Goal: Task Accomplishment & Management: Manage account settings

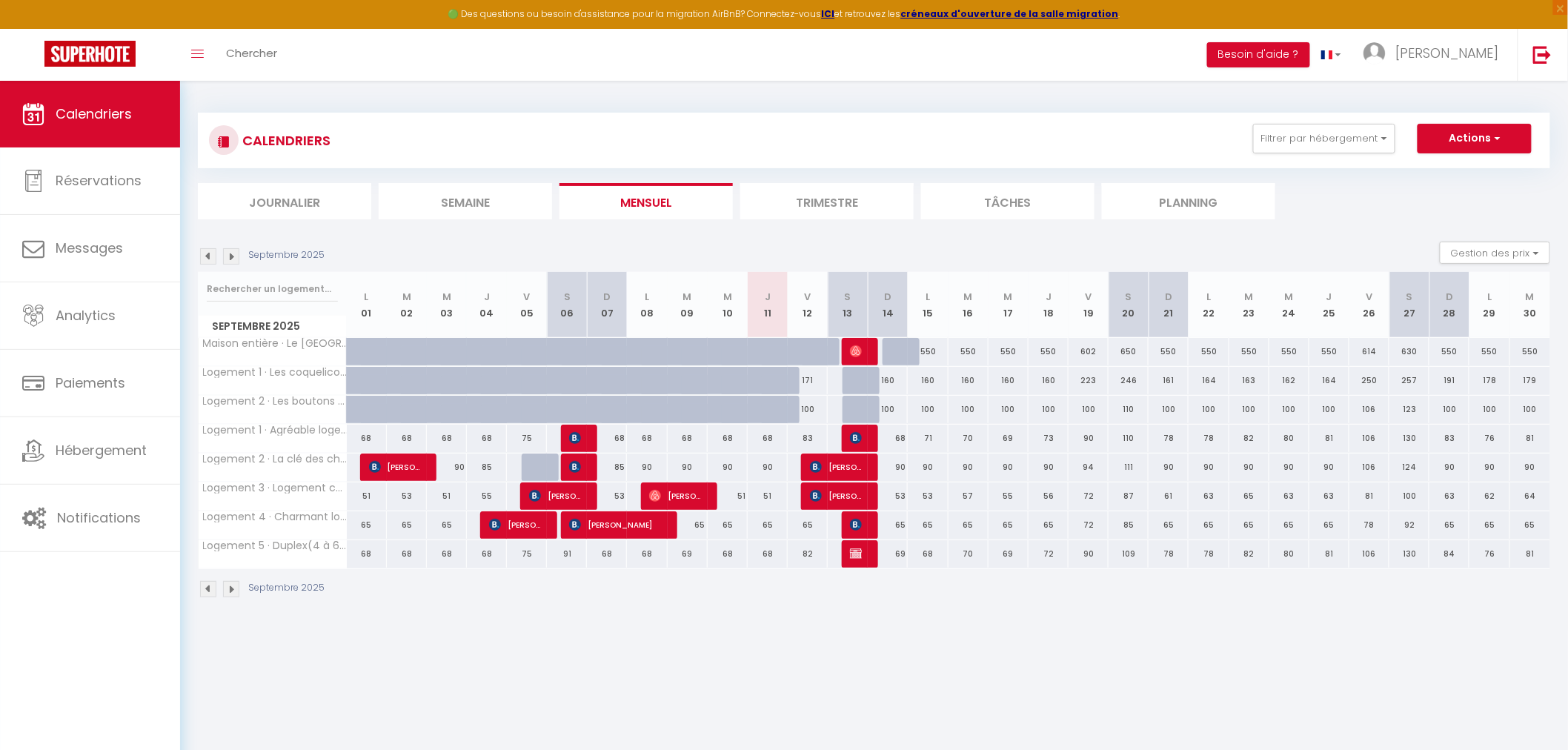
click at [867, 563] on div "69" at bounding box center [887, 554] width 40 height 28
type input "69"
type input "Dim 14 Septembre 2025"
type input "Lun 15 Septembre 2025"
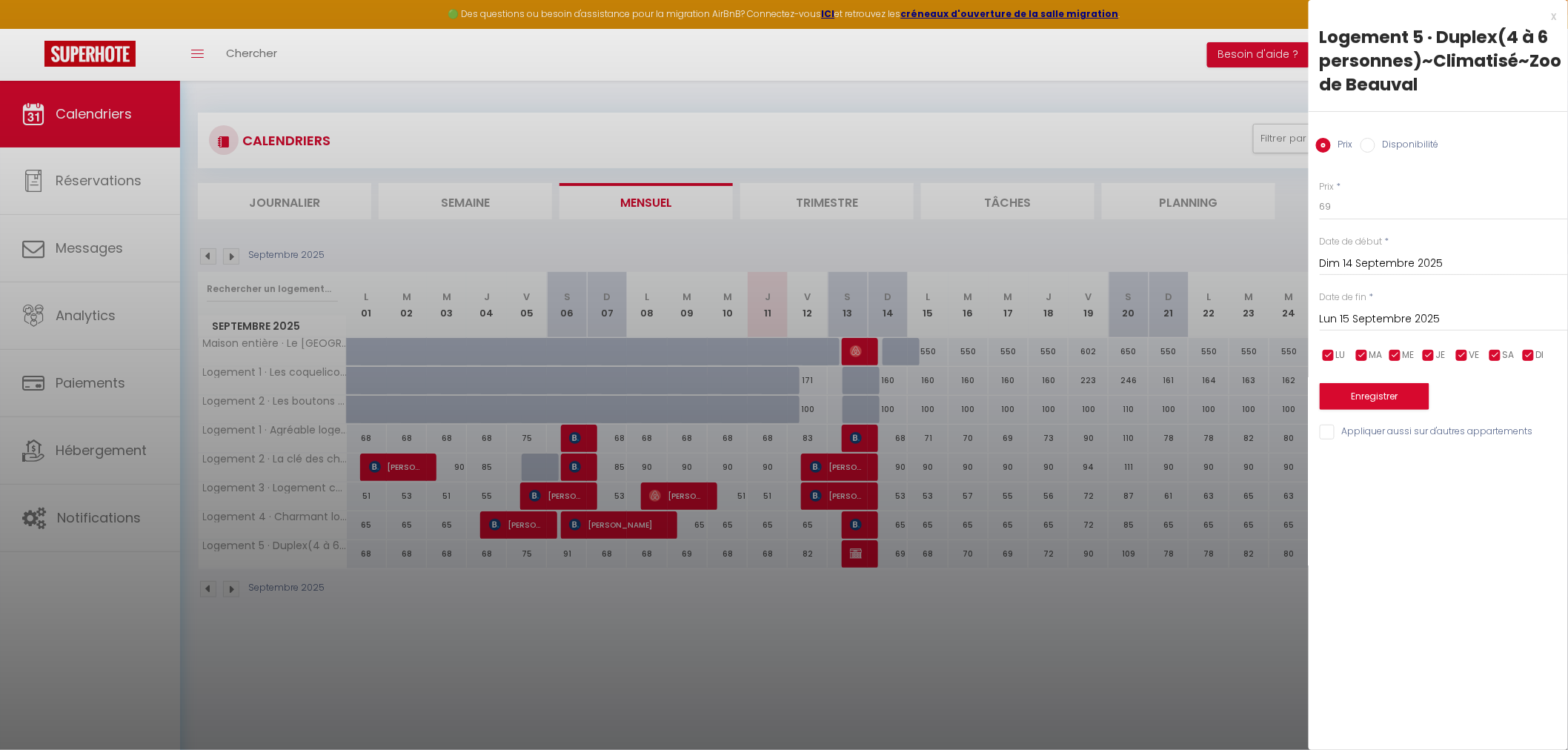
drag, startPoint x: 877, startPoint y: 563, endPoint x: 861, endPoint y: 560, distance: 16.3
click at [876, 563] on div at bounding box center [784, 375] width 1568 height 750
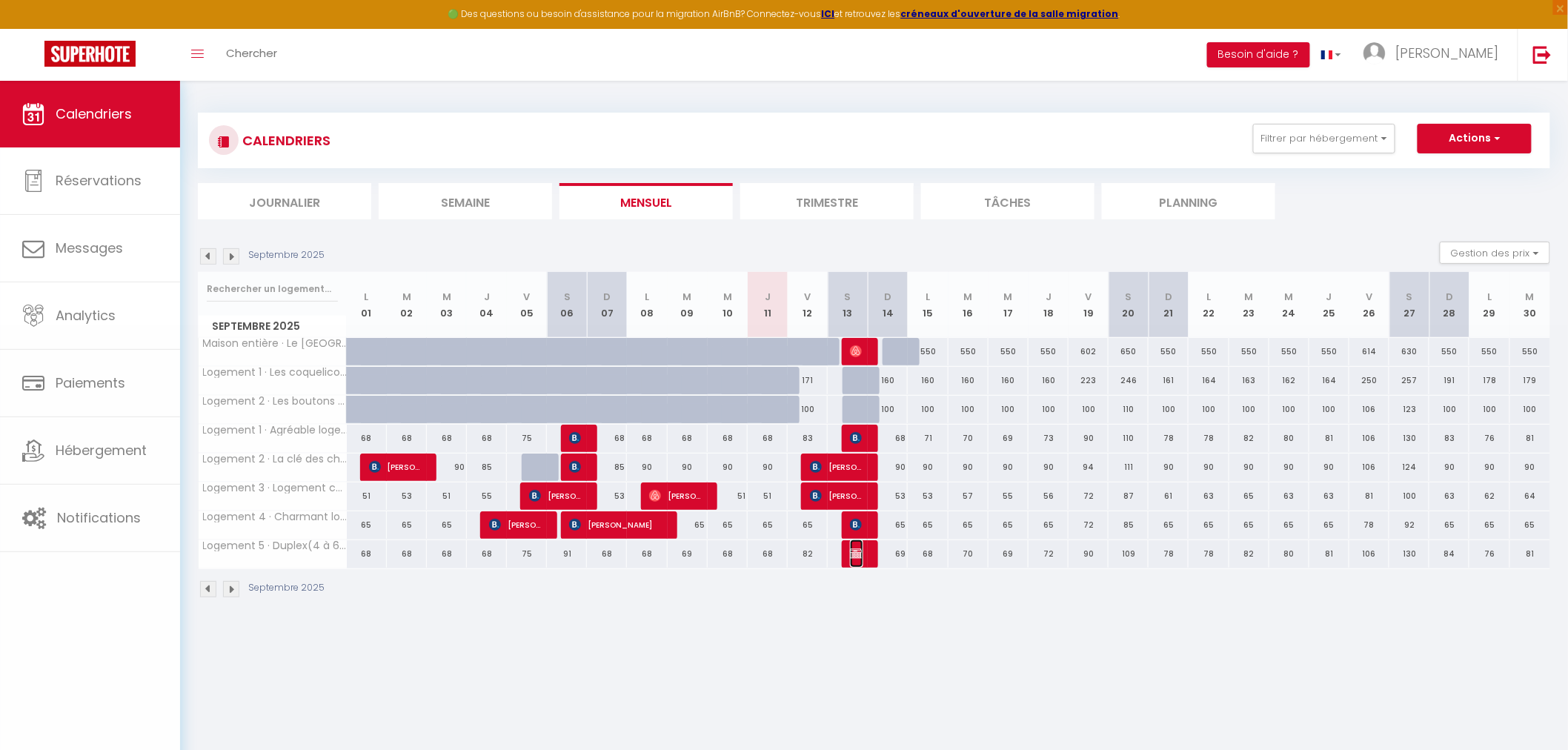
click at [850, 554] on img at bounding box center [856, 554] width 12 height 12
select select "OK"
select select "KO"
select select "0"
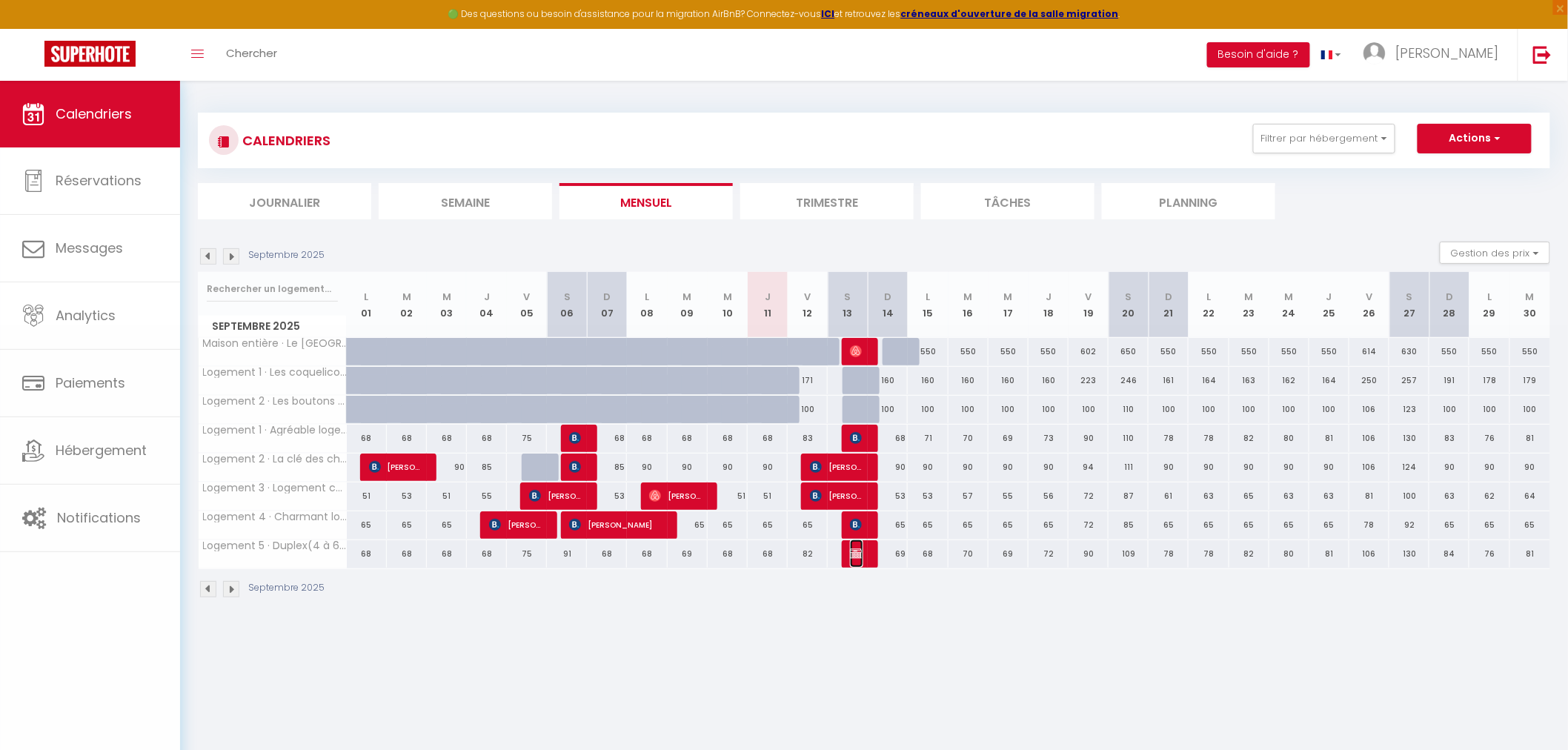
select select "1"
select select
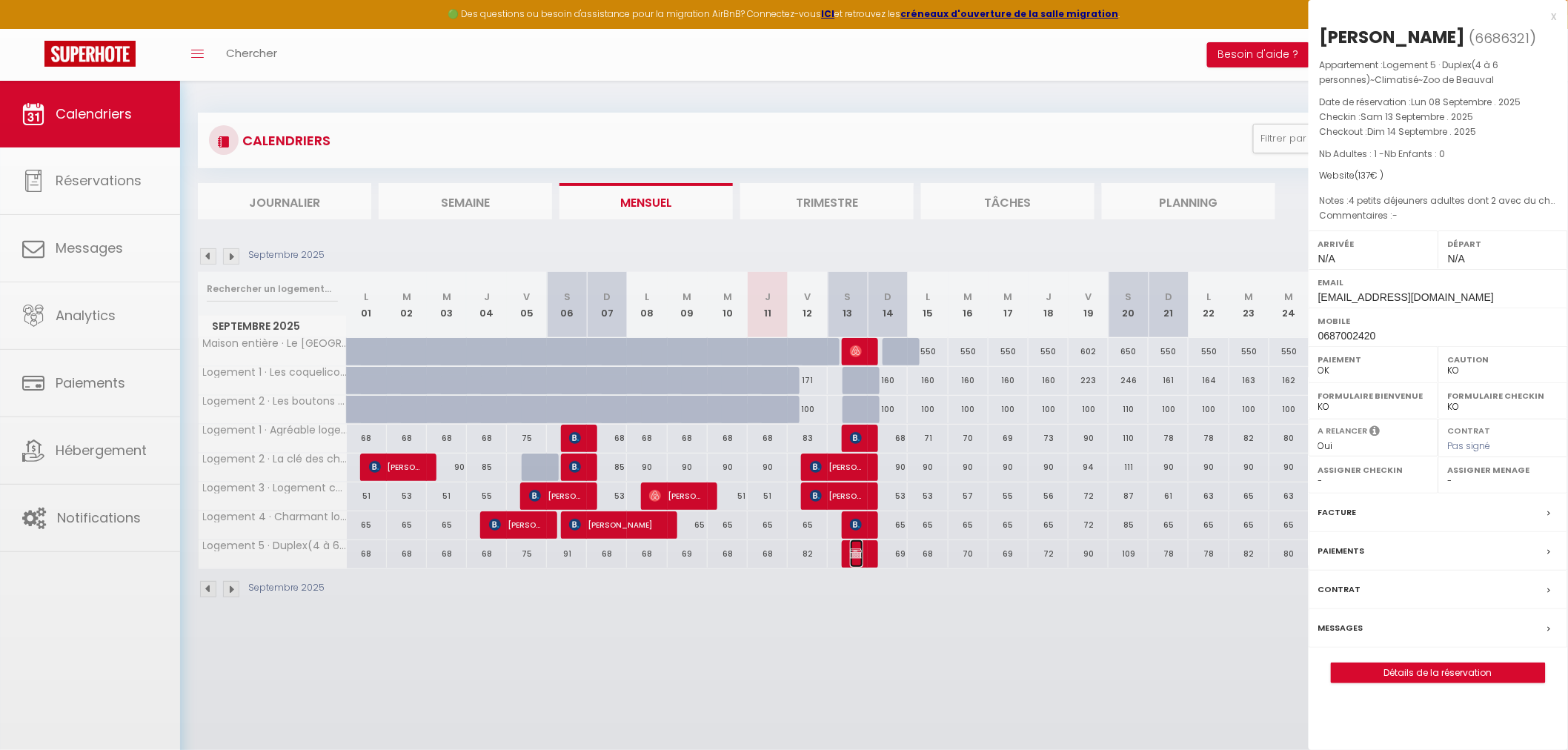
select select "39729"
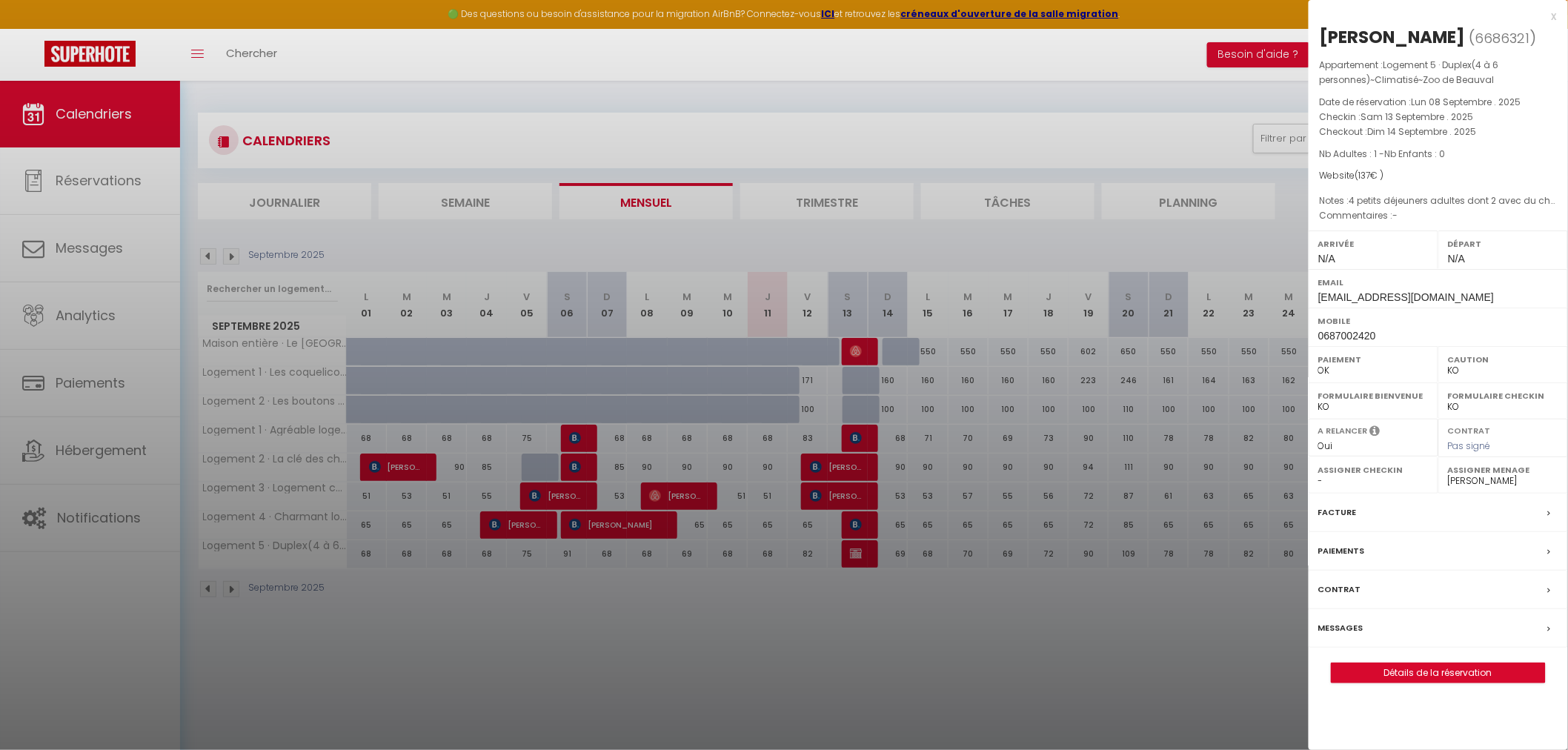
click at [1335, 547] on label "Paiements" at bounding box center [1342, 551] width 47 height 15
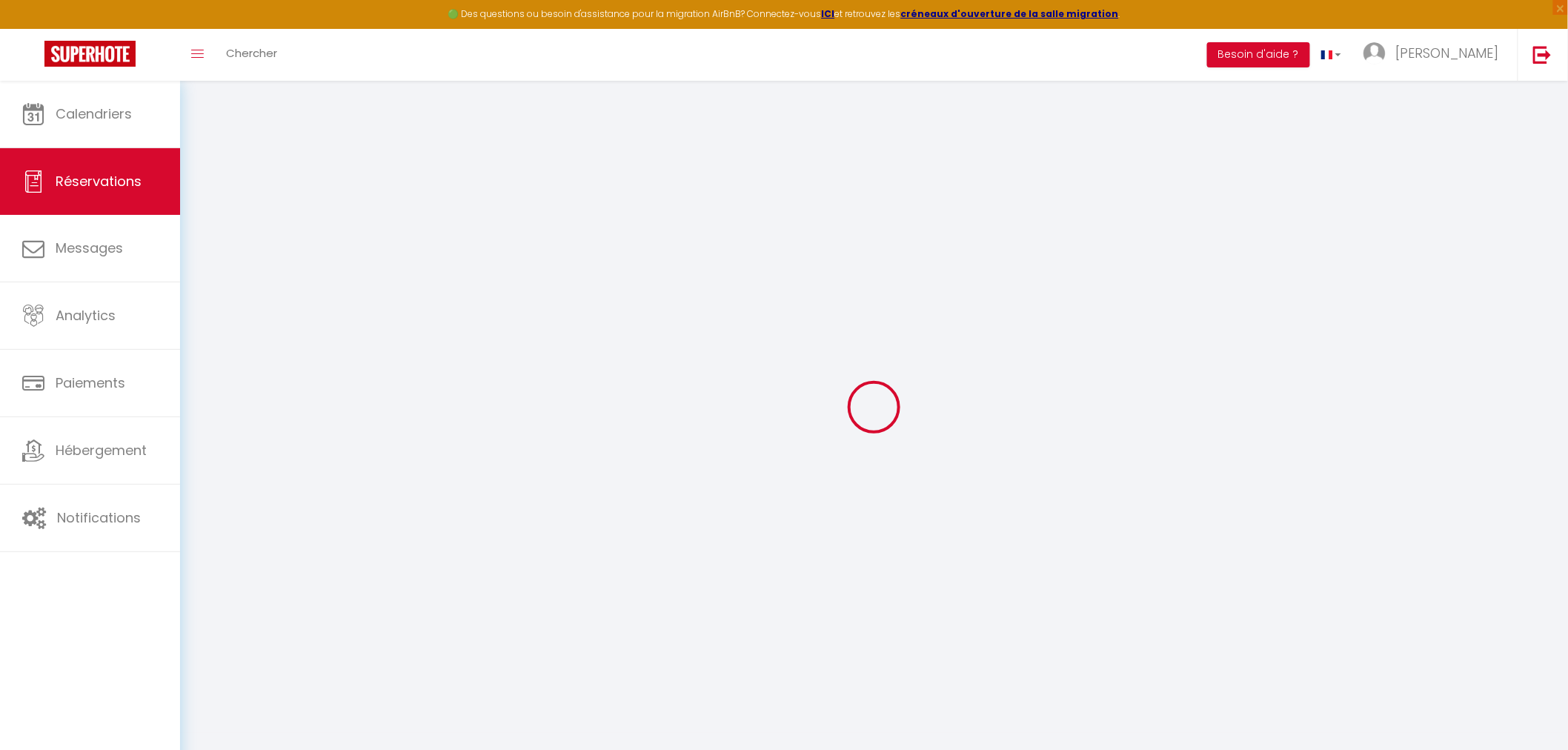
select select "0"
select select
checkbox input "false"
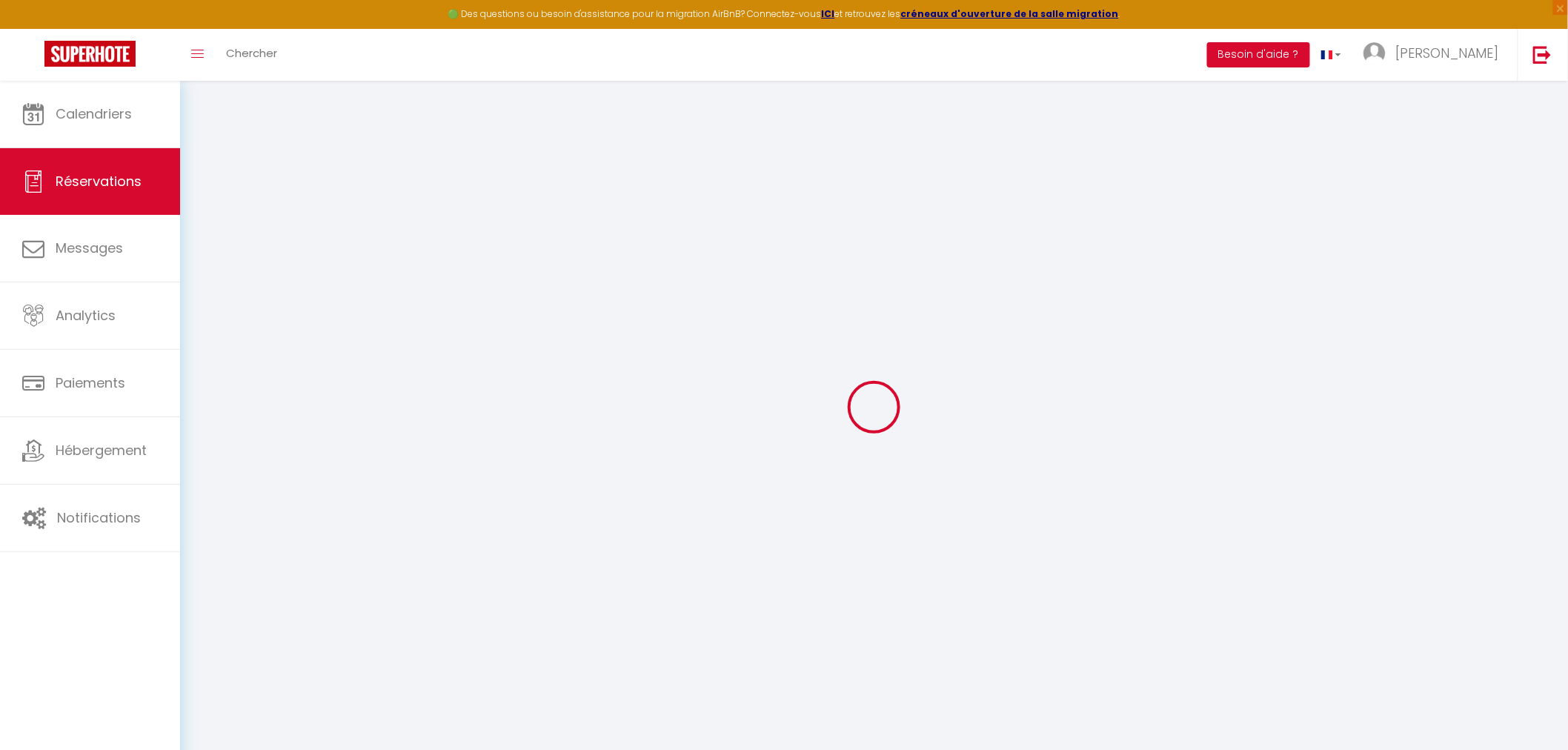
select select
checkbox input "false"
type textarea "4 petits déjeuners adultes dont 2 avec du chocolat chaud . Pas de linge"
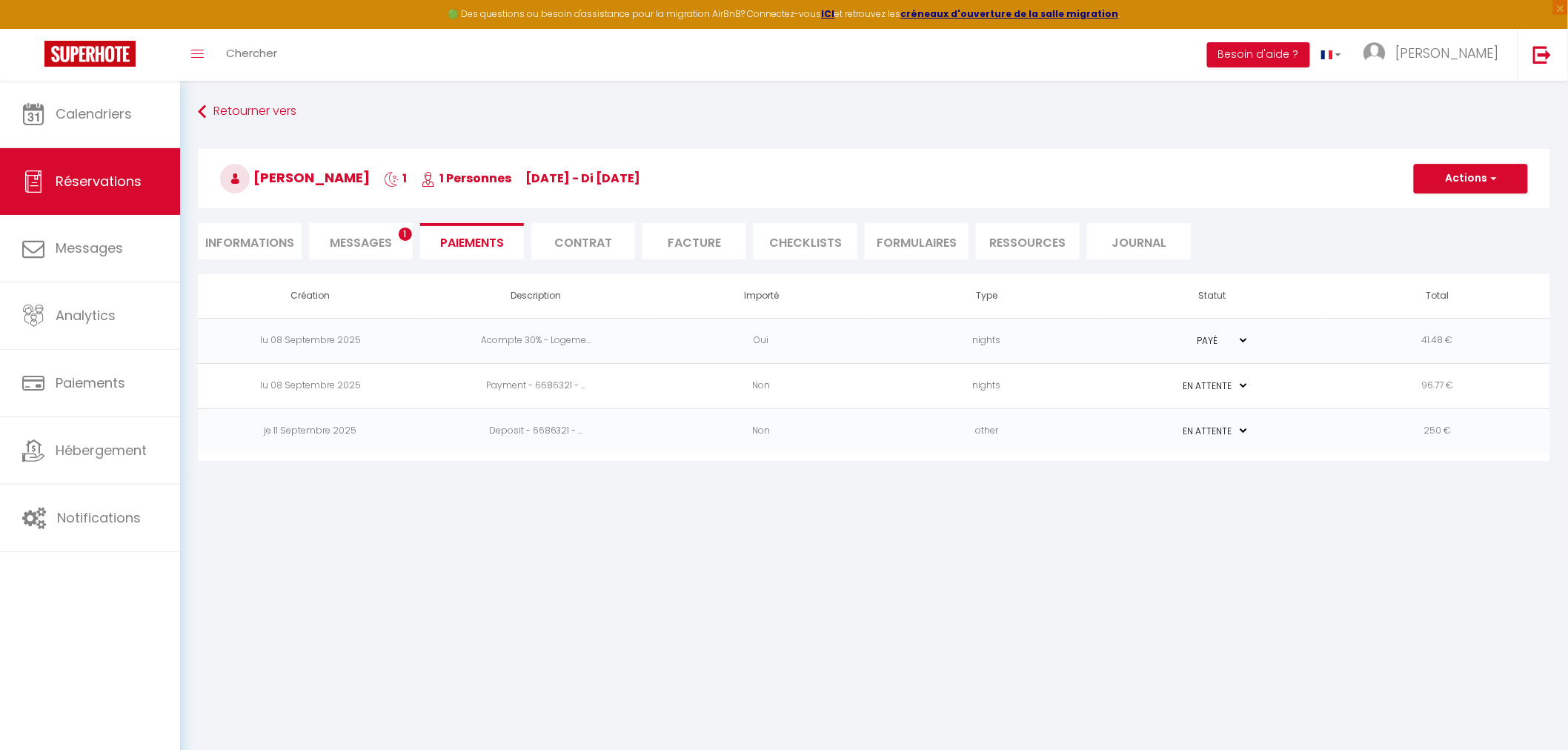
click at [278, 384] on td "lu 08 Septembre 2025" at bounding box center [310, 386] width 225 height 45
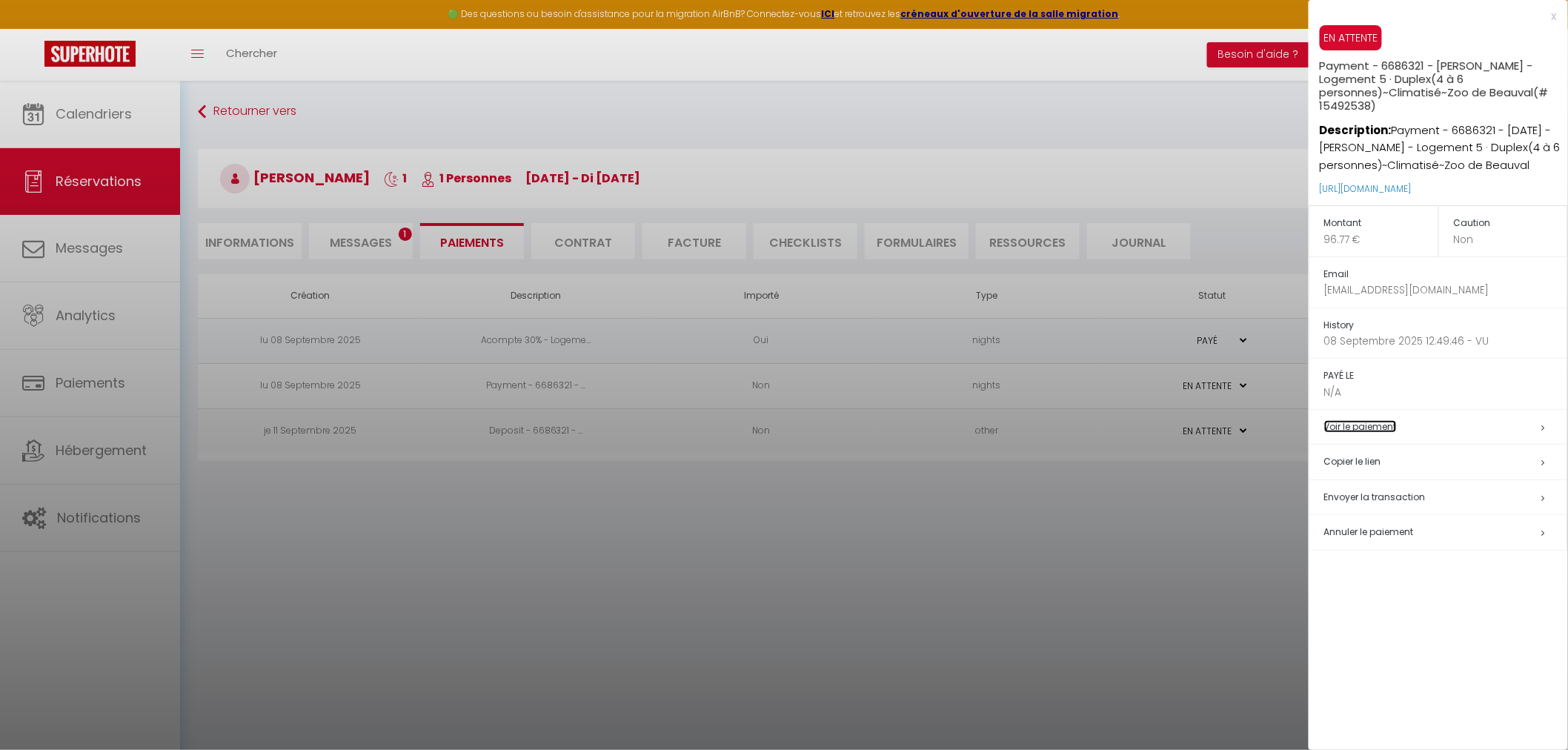
click at [1361, 426] on link "Voir le paiement" at bounding box center [1361, 427] width 73 height 13
click at [1157, 529] on div at bounding box center [784, 375] width 1568 height 750
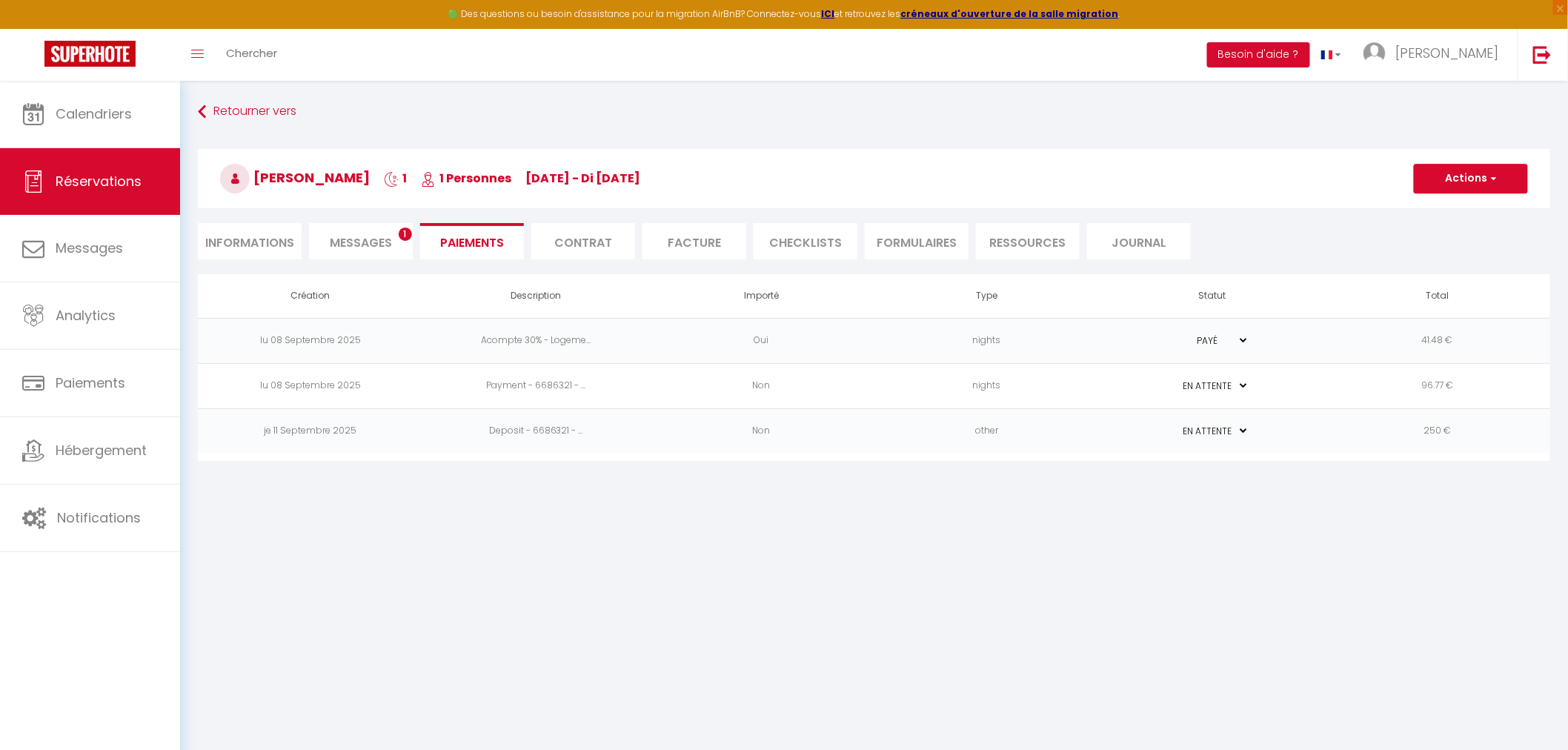
click at [531, 433] on td "Deposit - 6686321 - ..." at bounding box center [536, 431] width 225 height 45
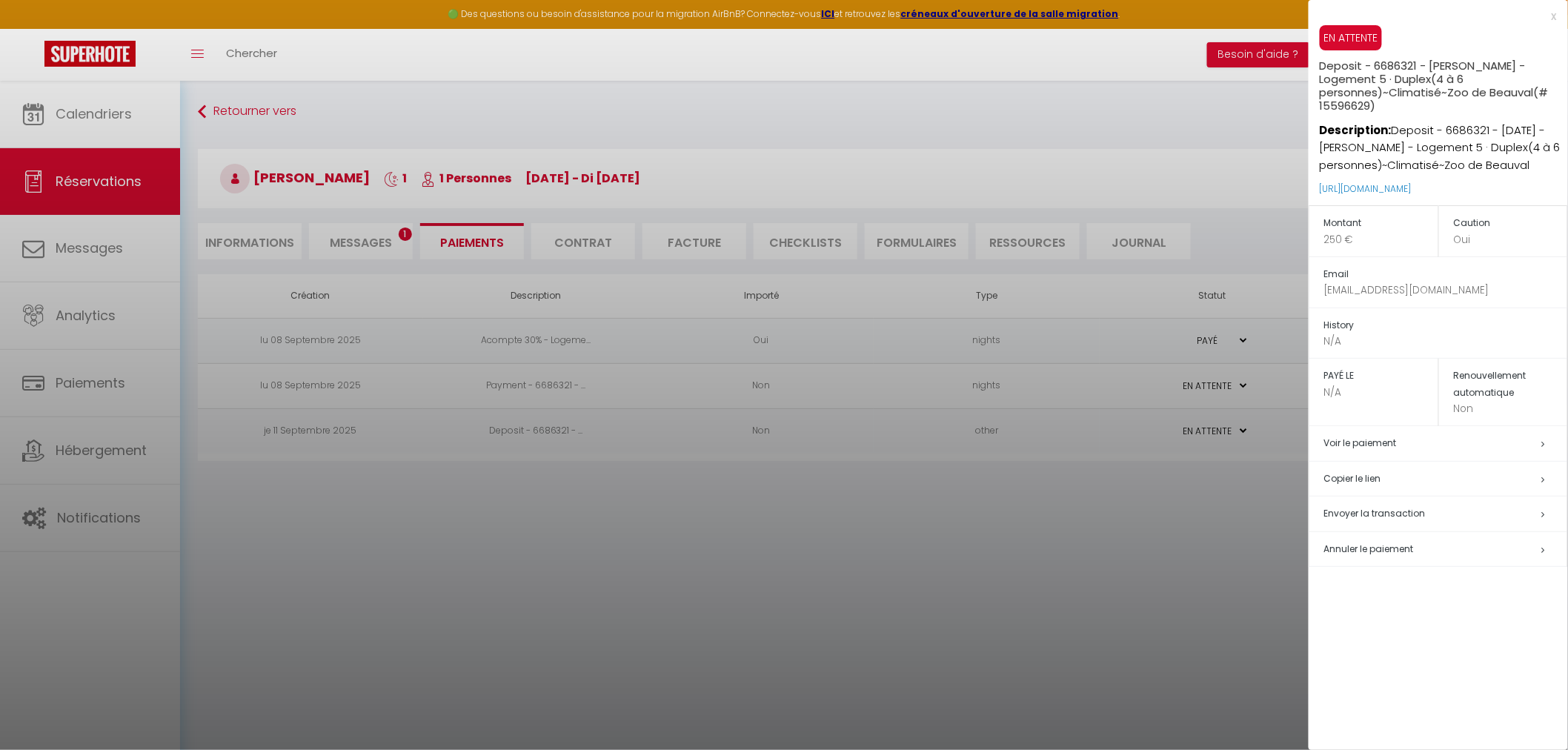
click at [523, 379] on div at bounding box center [784, 375] width 1568 height 750
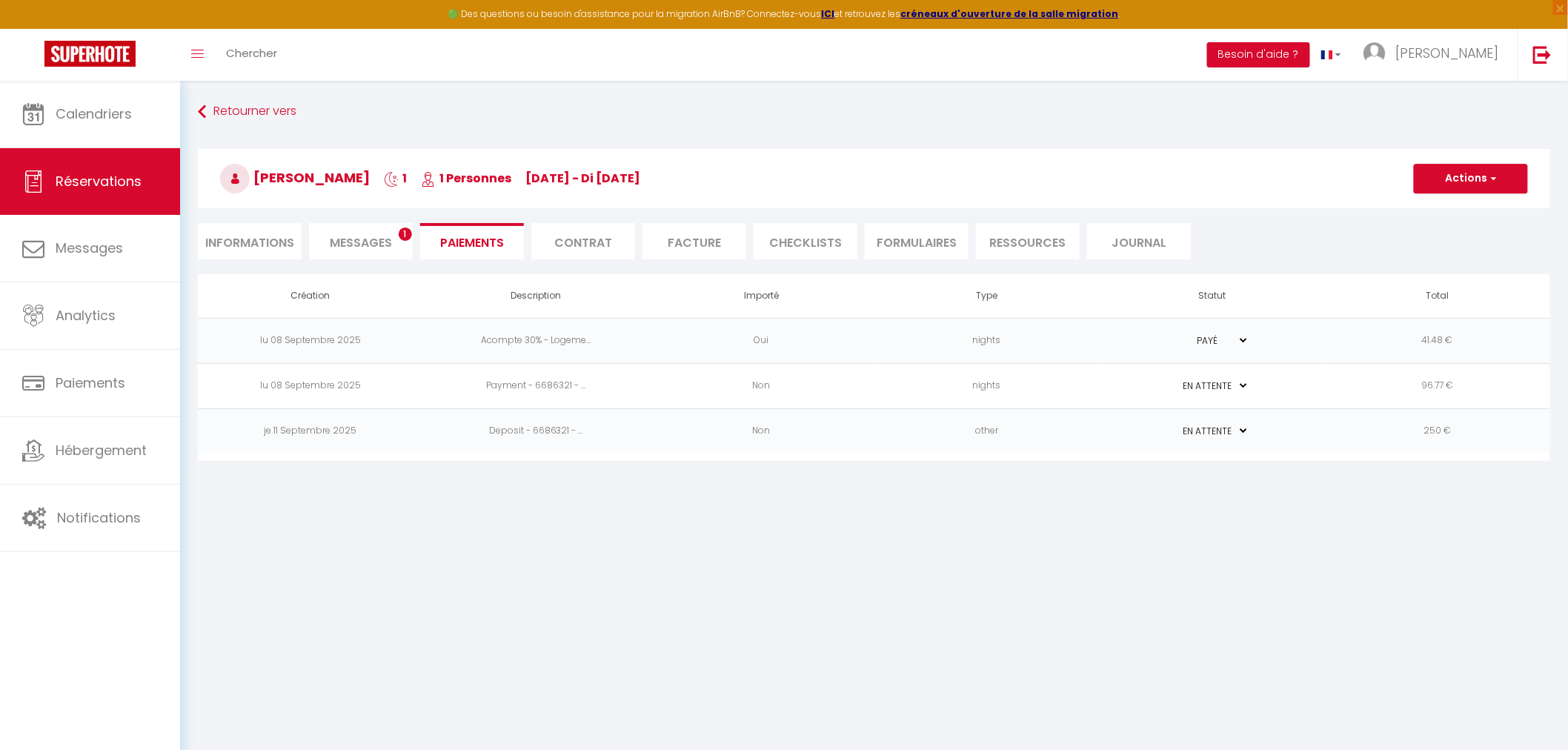
click at [523, 379] on td "Payment - 6686321 - ..." at bounding box center [536, 386] width 225 height 45
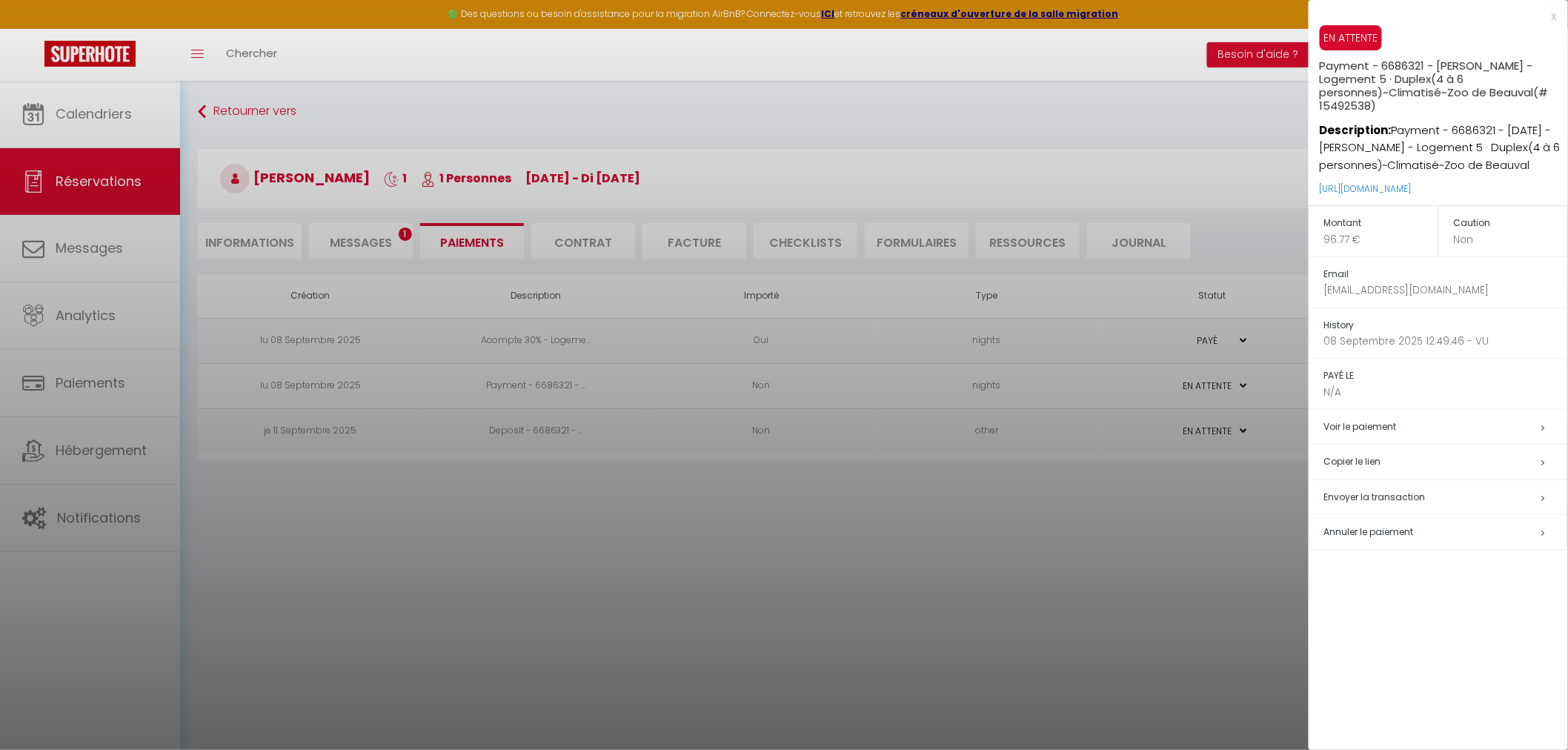
click at [1363, 499] on span "Envoyer la transaction" at bounding box center [1375, 497] width 101 height 13
select select "fr"
type input "anniebazin@hotmail.fr"
type input "Demande de paiement"
type textarea "Bonjour, Nous vous invitons à cliquer sur le lien ci-dessous pour effectuer le …"
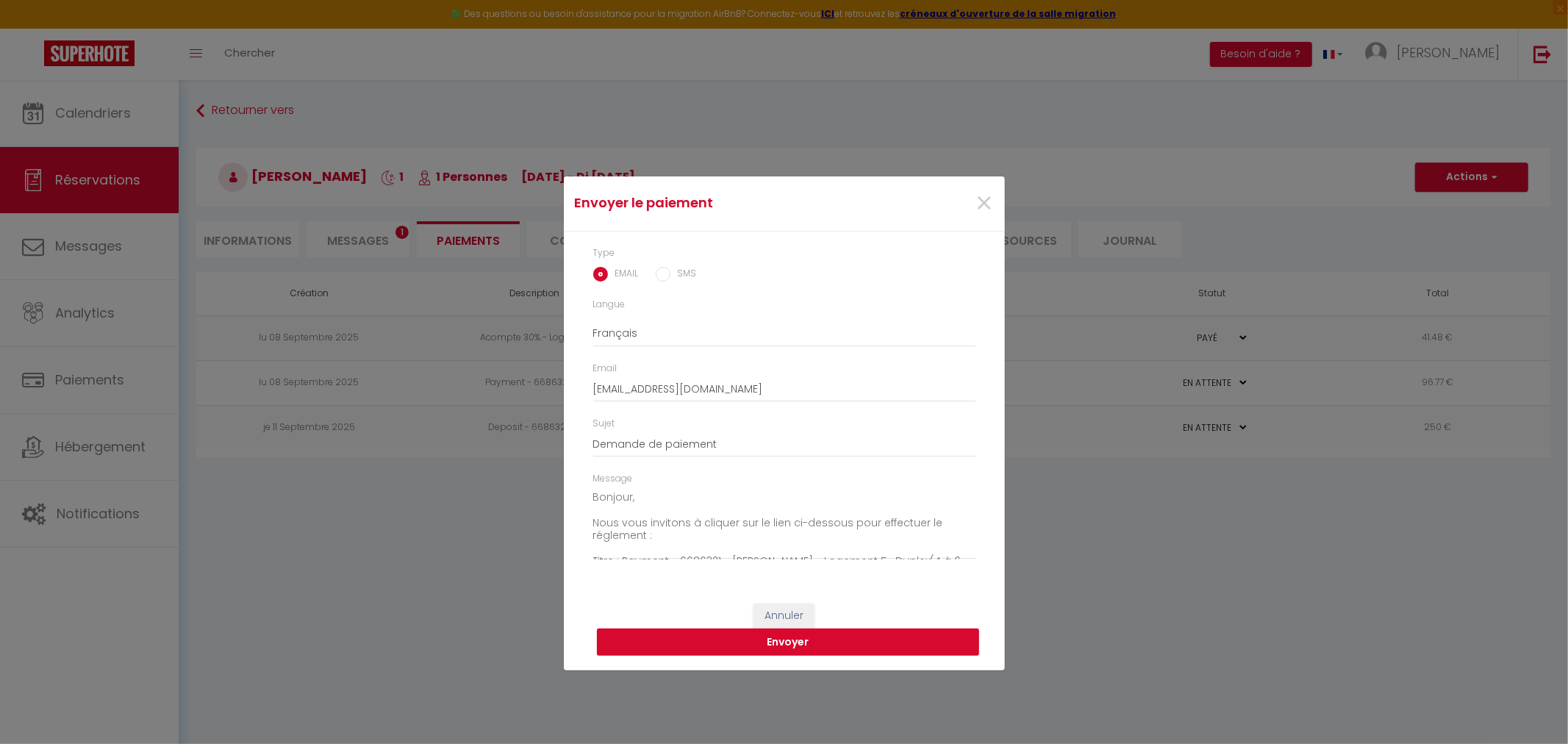
click at [774, 643] on button "Envoyer" at bounding box center [788, 642] width 383 height 28
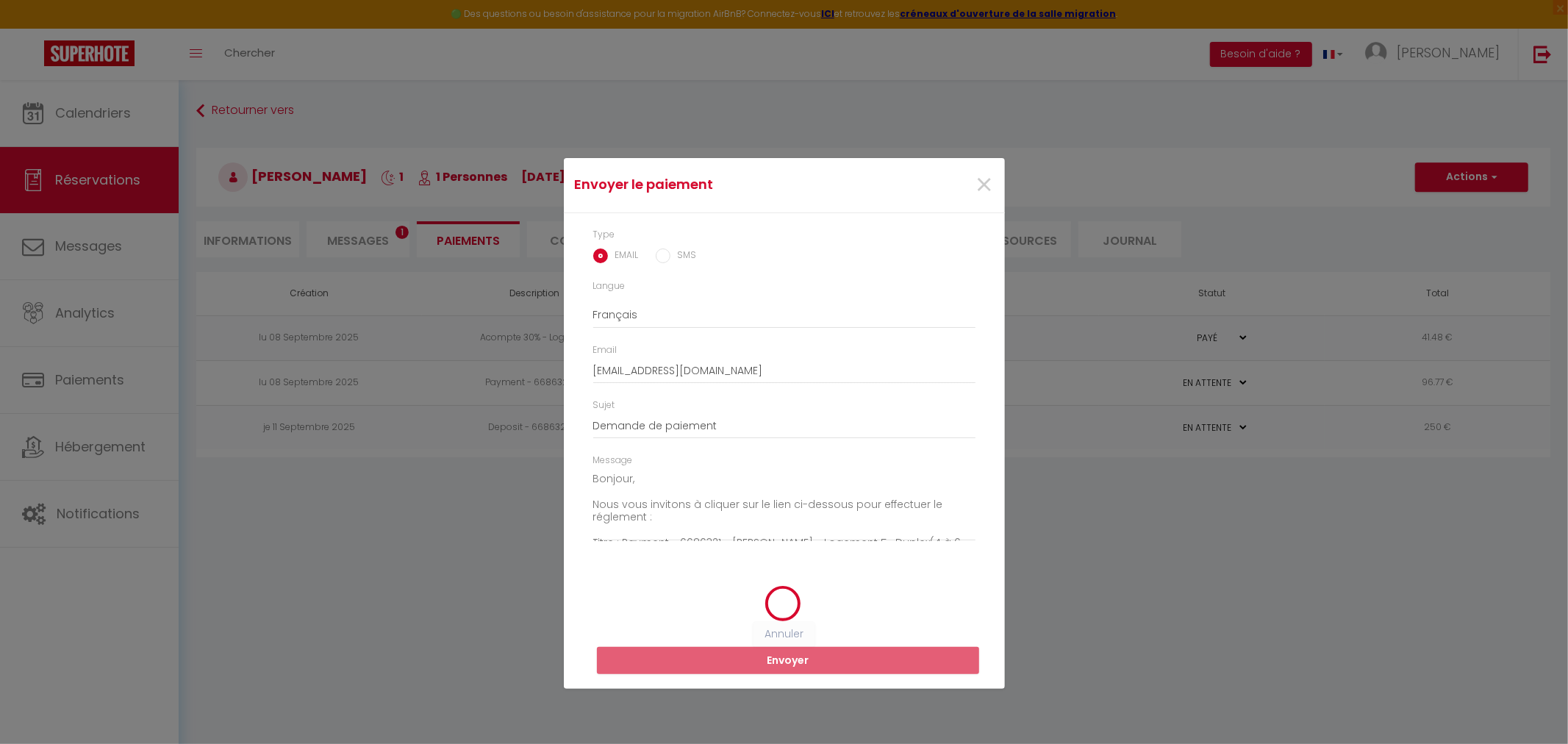
radio input "true"
type input "anniebazin@hotmail.fr"
type input "Demande de paiement"
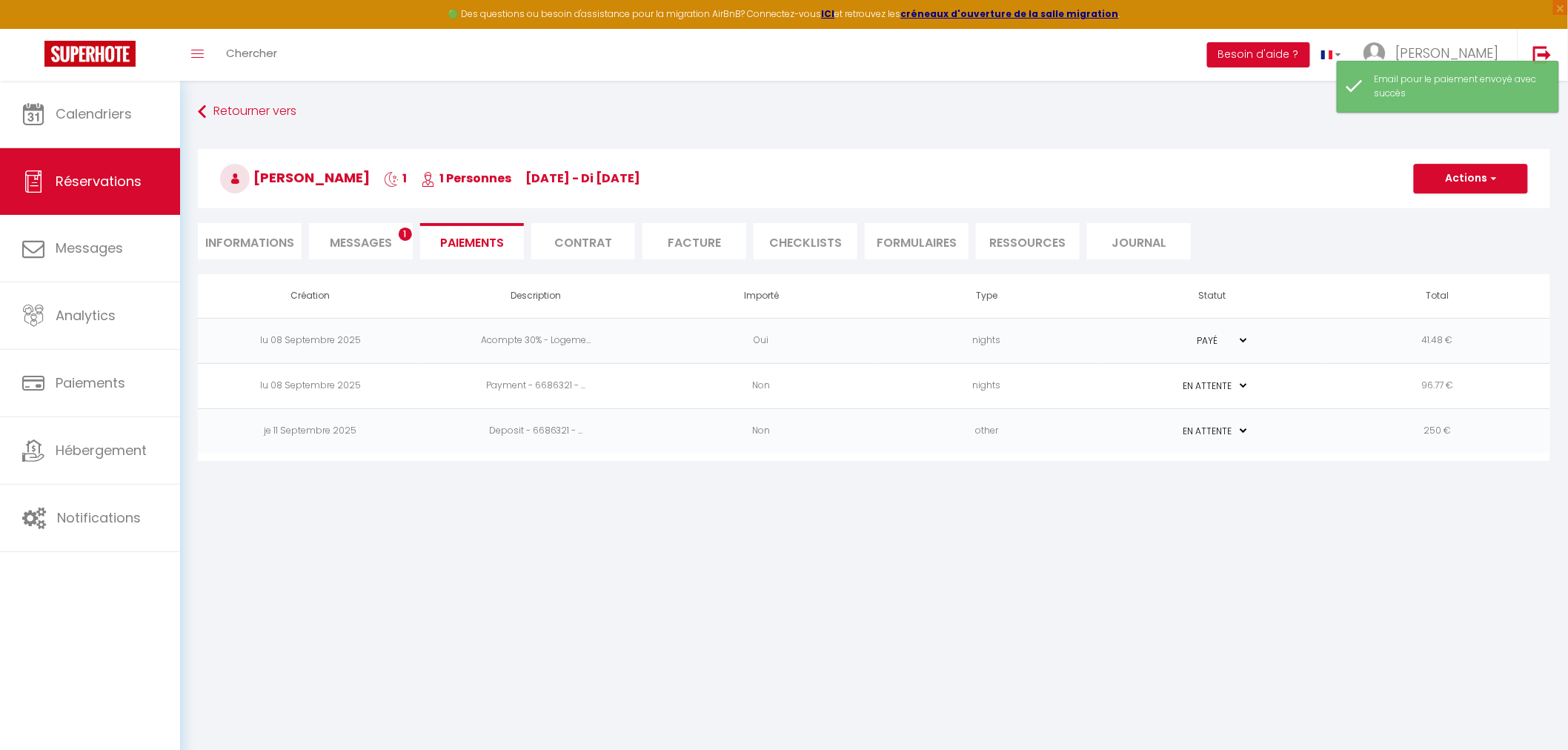
click at [1005, 379] on td "nights" at bounding box center [986, 386] width 225 height 45
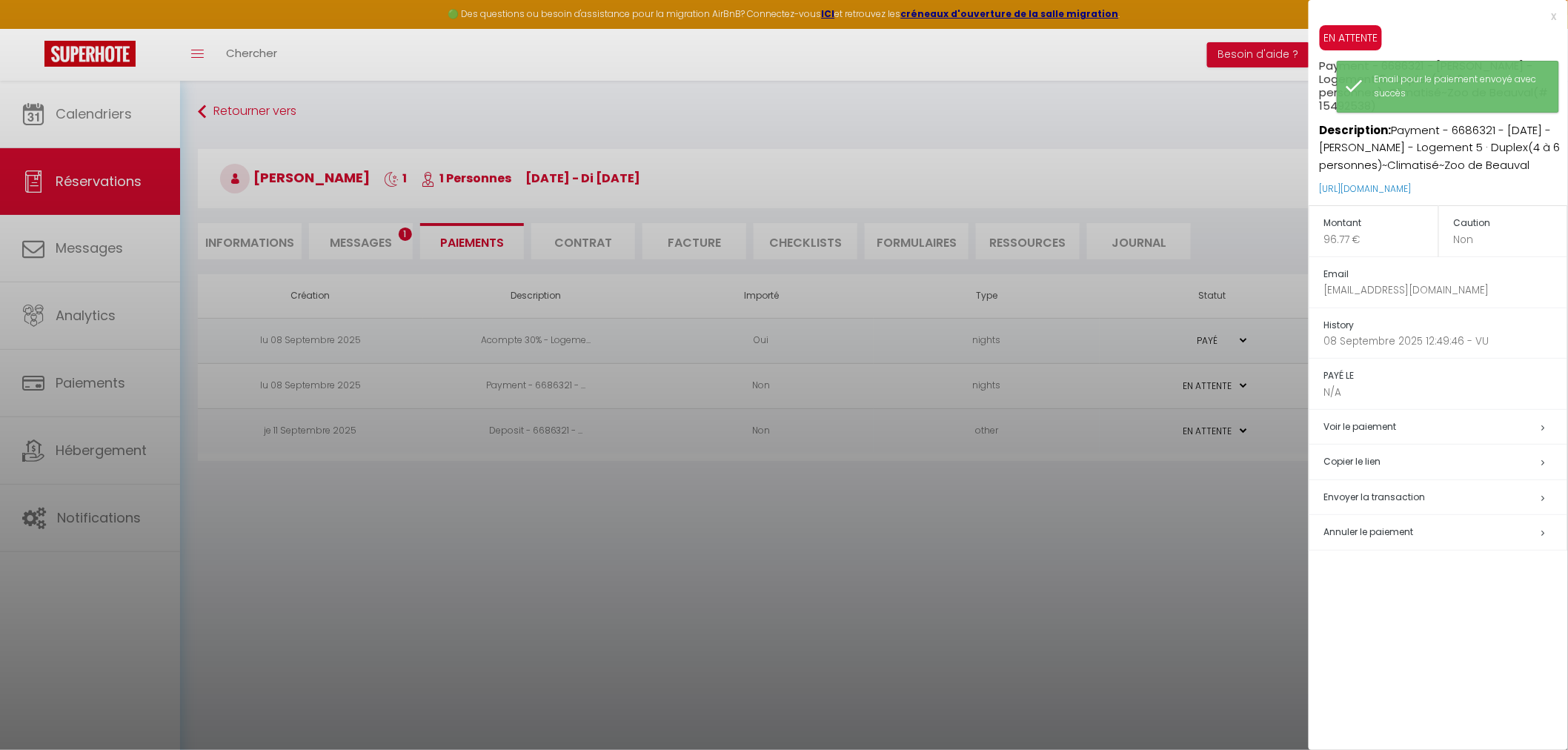
click at [1346, 495] on span "Envoyer la transaction" at bounding box center [1375, 497] width 101 height 13
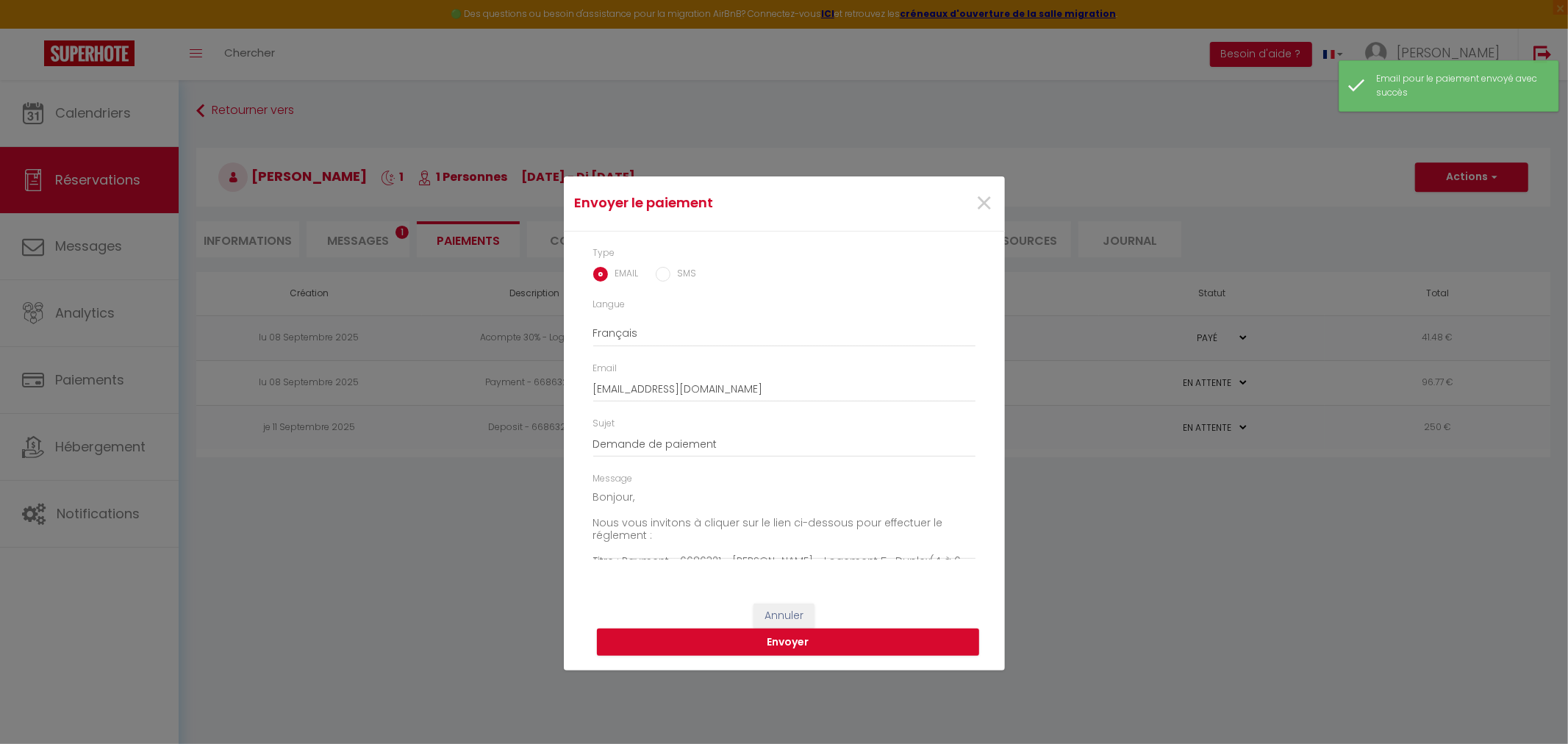
click at [667, 273] on input "SMS" at bounding box center [663, 274] width 15 height 15
radio input "true"
radio input "false"
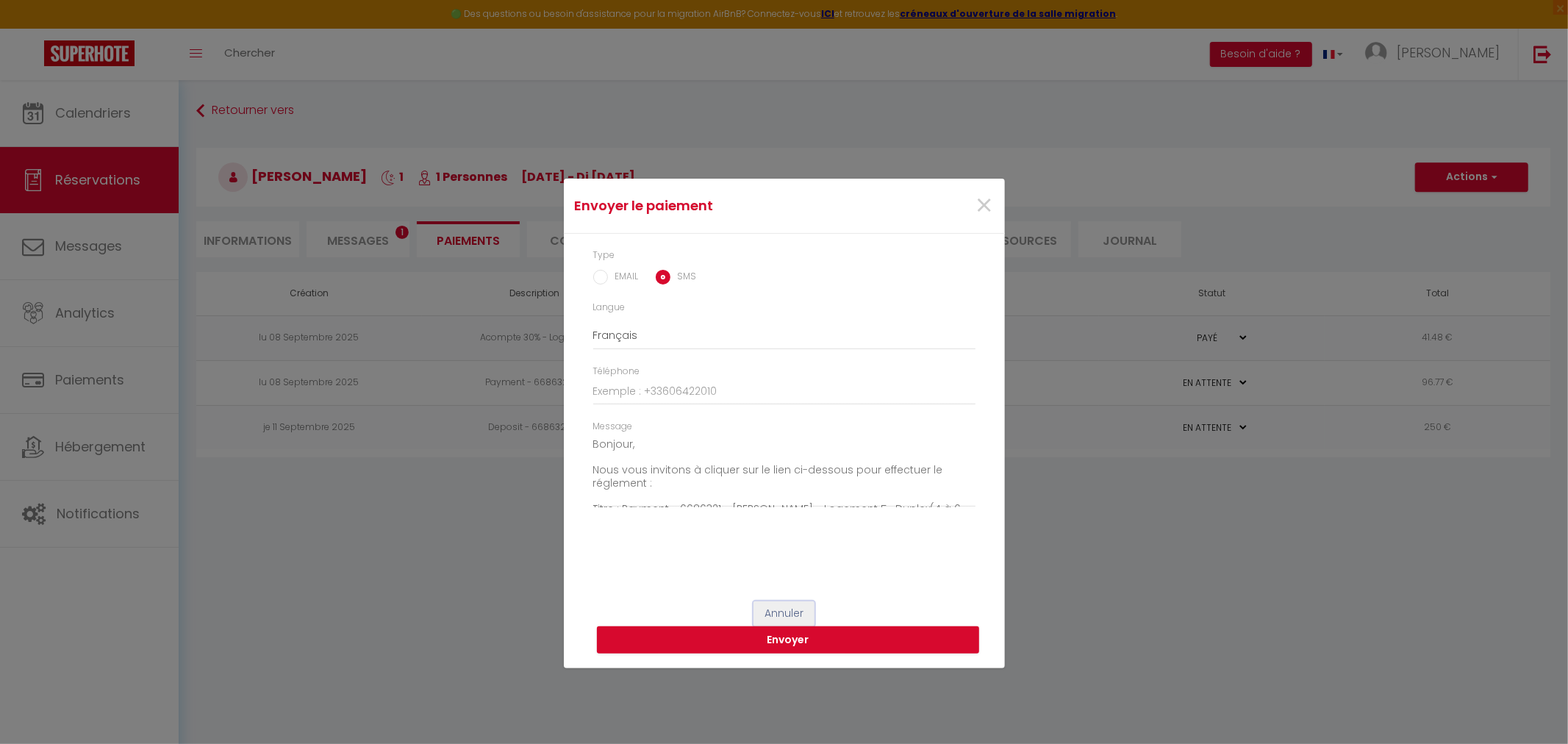
click at [785, 609] on button "Annuler" at bounding box center [784, 614] width 61 height 25
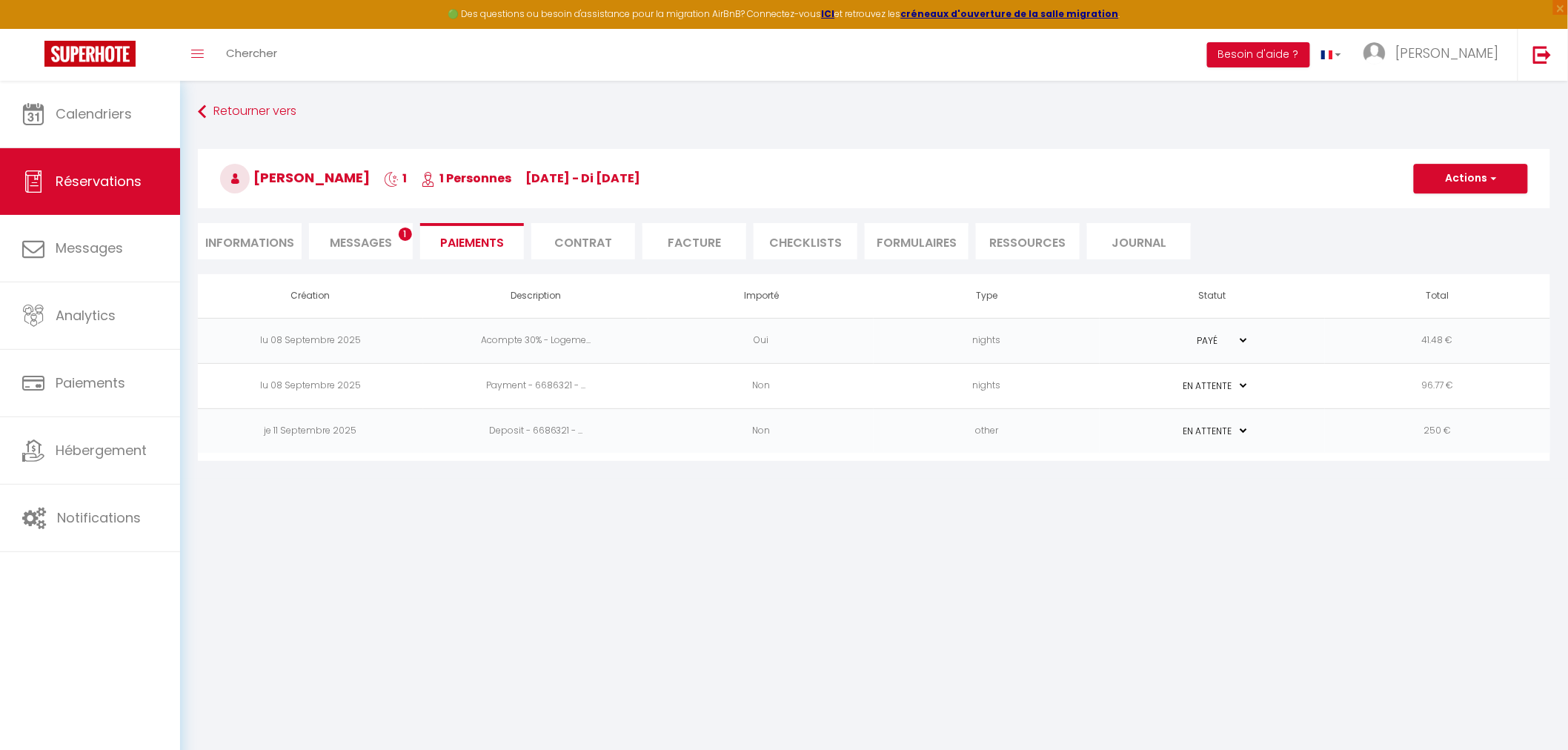
click at [247, 248] on li "Informations" at bounding box center [250, 241] width 104 height 36
select select
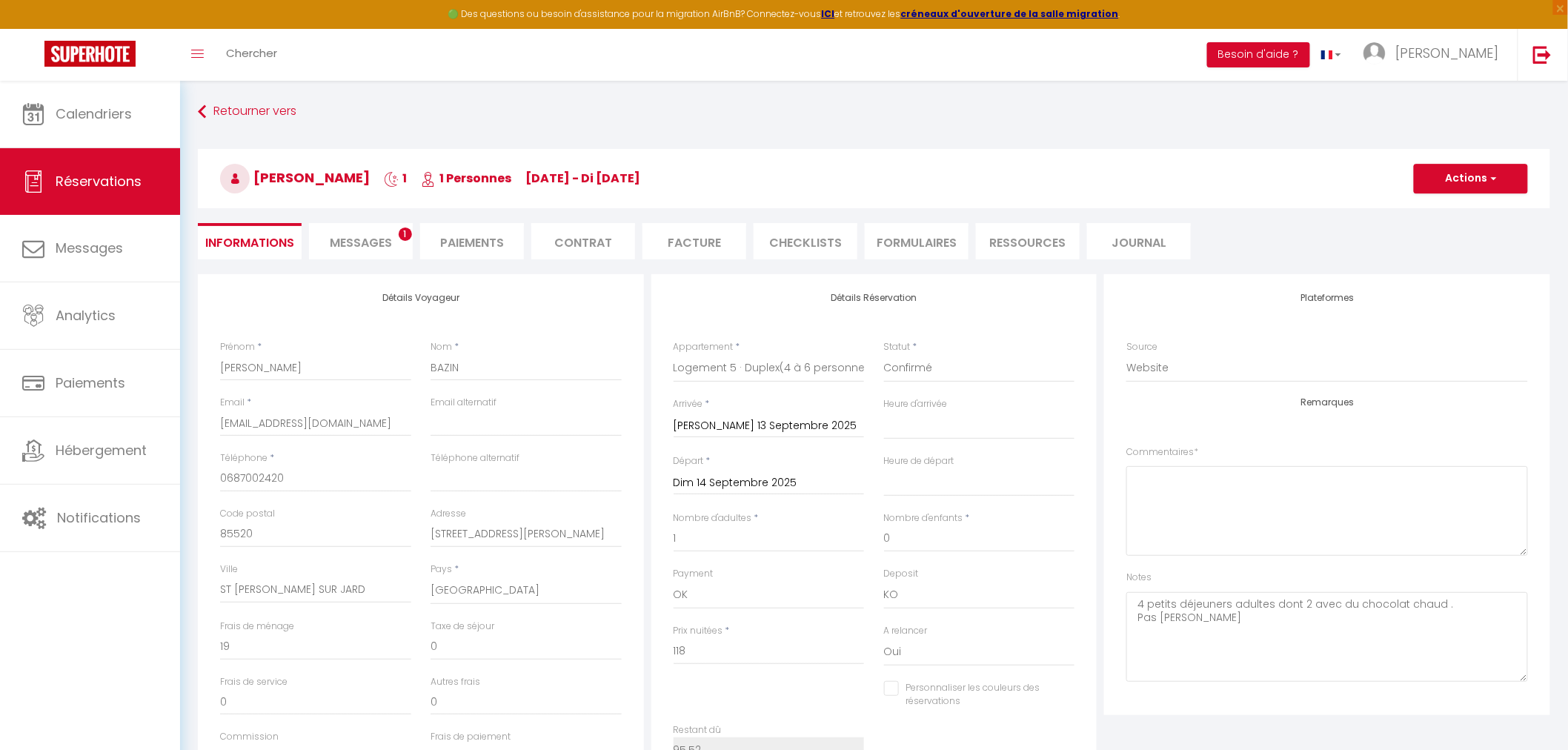
click at [365, 241] on span "Messages" at bounding box center [361, 242] width 62 height 17
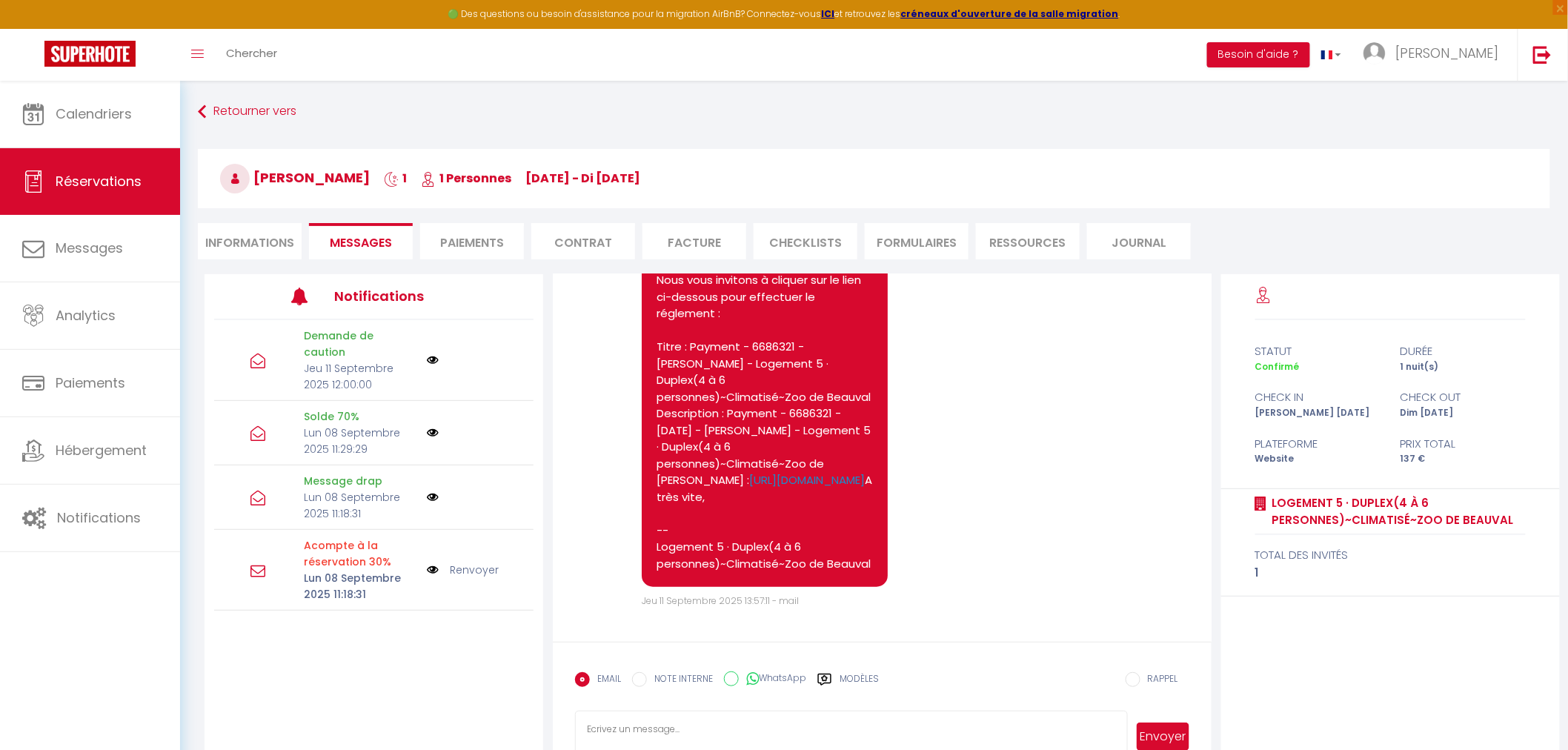
scroll to position [3065, 0]
click at [241, 242] on li "Informations" at bounding box center [250, 241] width 104 height 36
select select
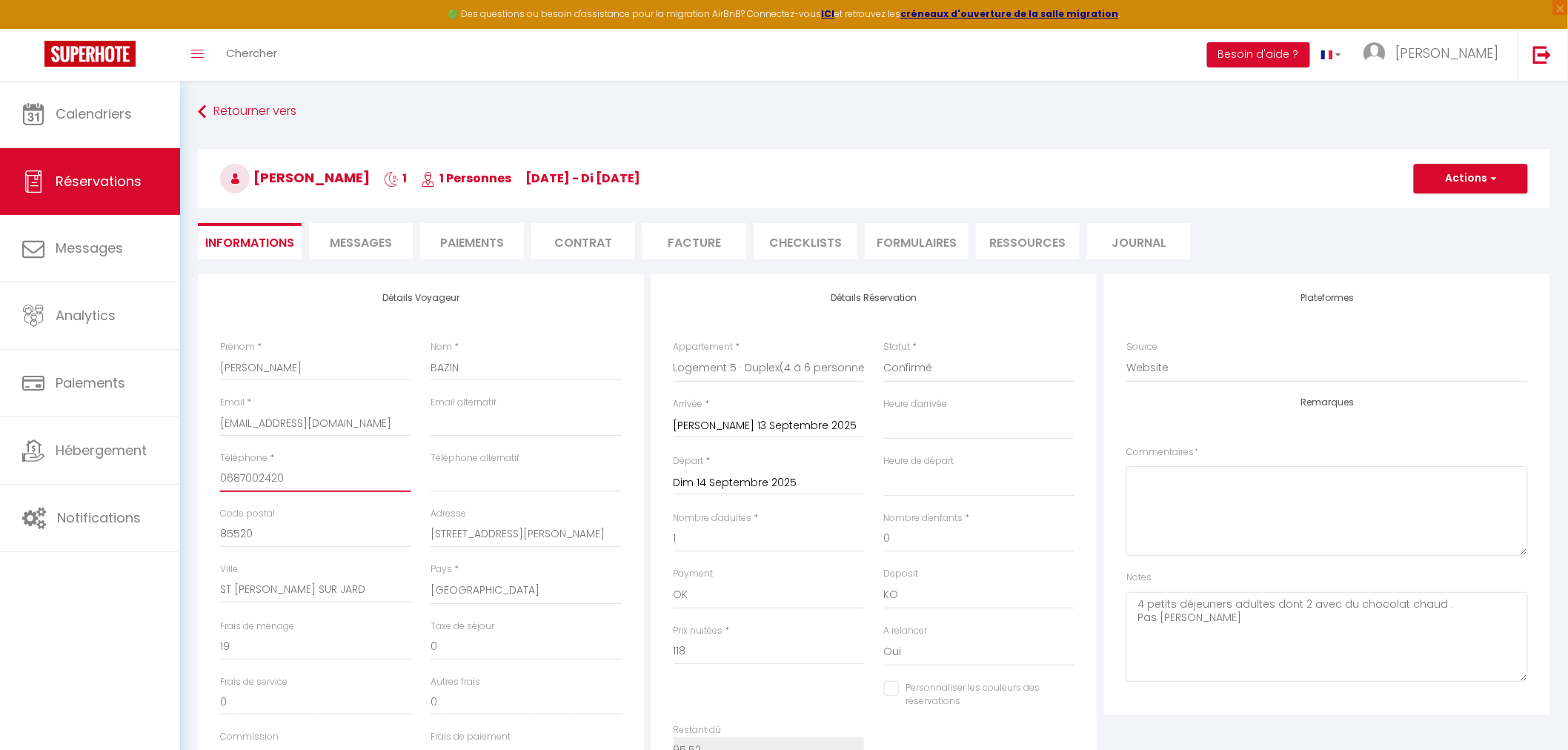
click at [275, 476] on input "0687002420" at bounding box center [315, 479] width 191 height 27
click at [469, 246] on li "Paiements" at bounding box center [473, 241] width 104 height 36
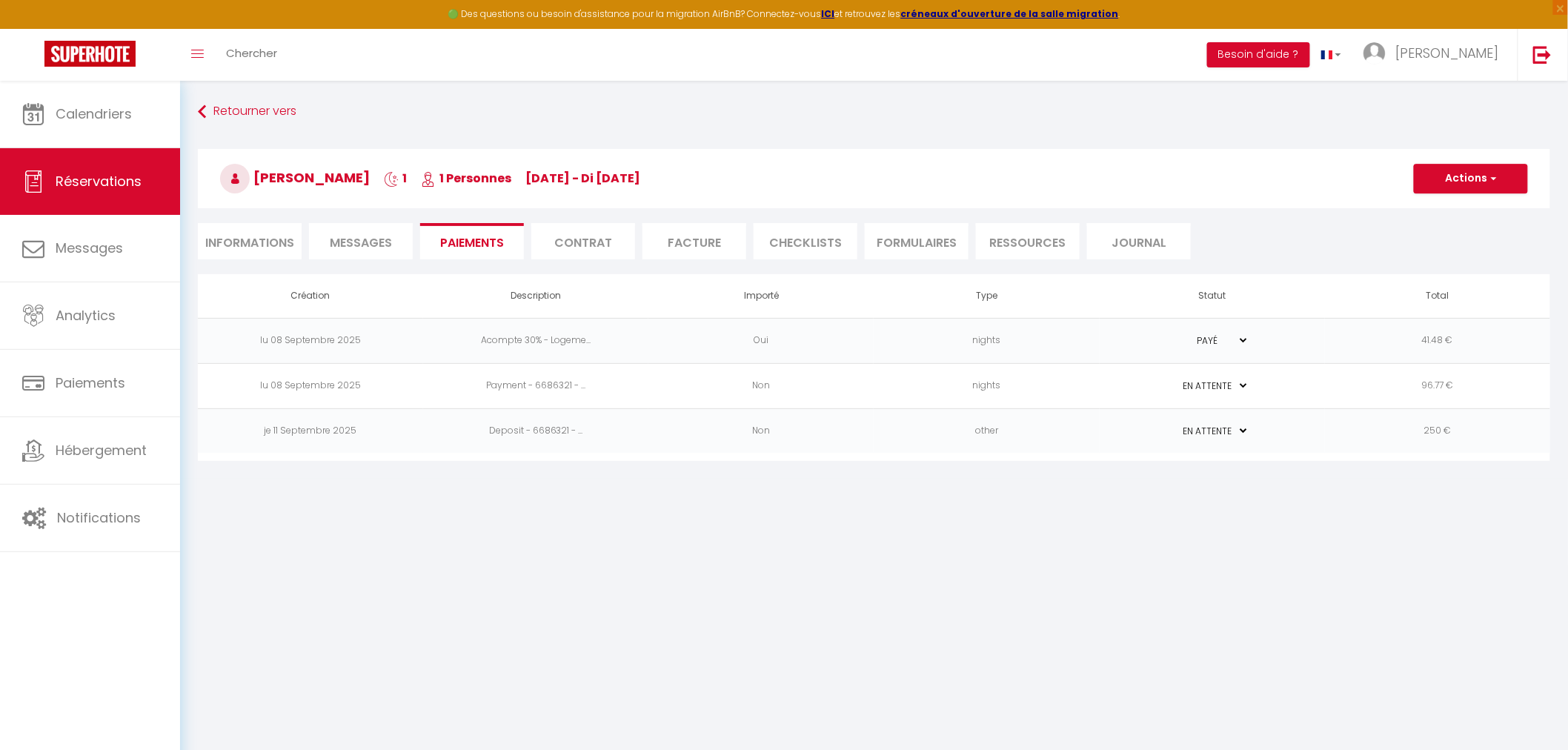
click at [1081, 384] on td "nights" at bounding box center [986, 386] width 225 height 45
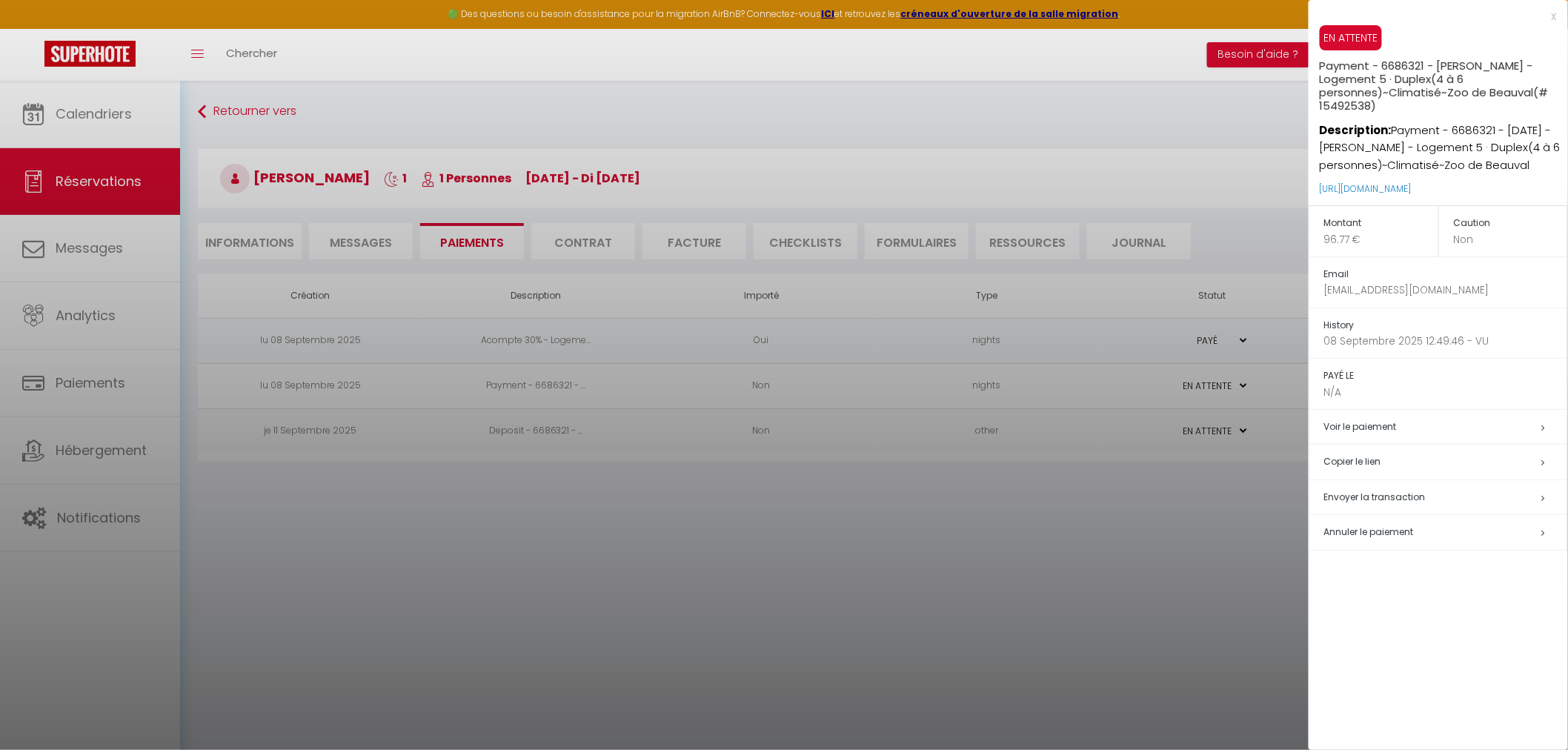
click at [1363, 497] on span "Envoyer la transaction" at bounding box center [1375, 497] width 101 height 13
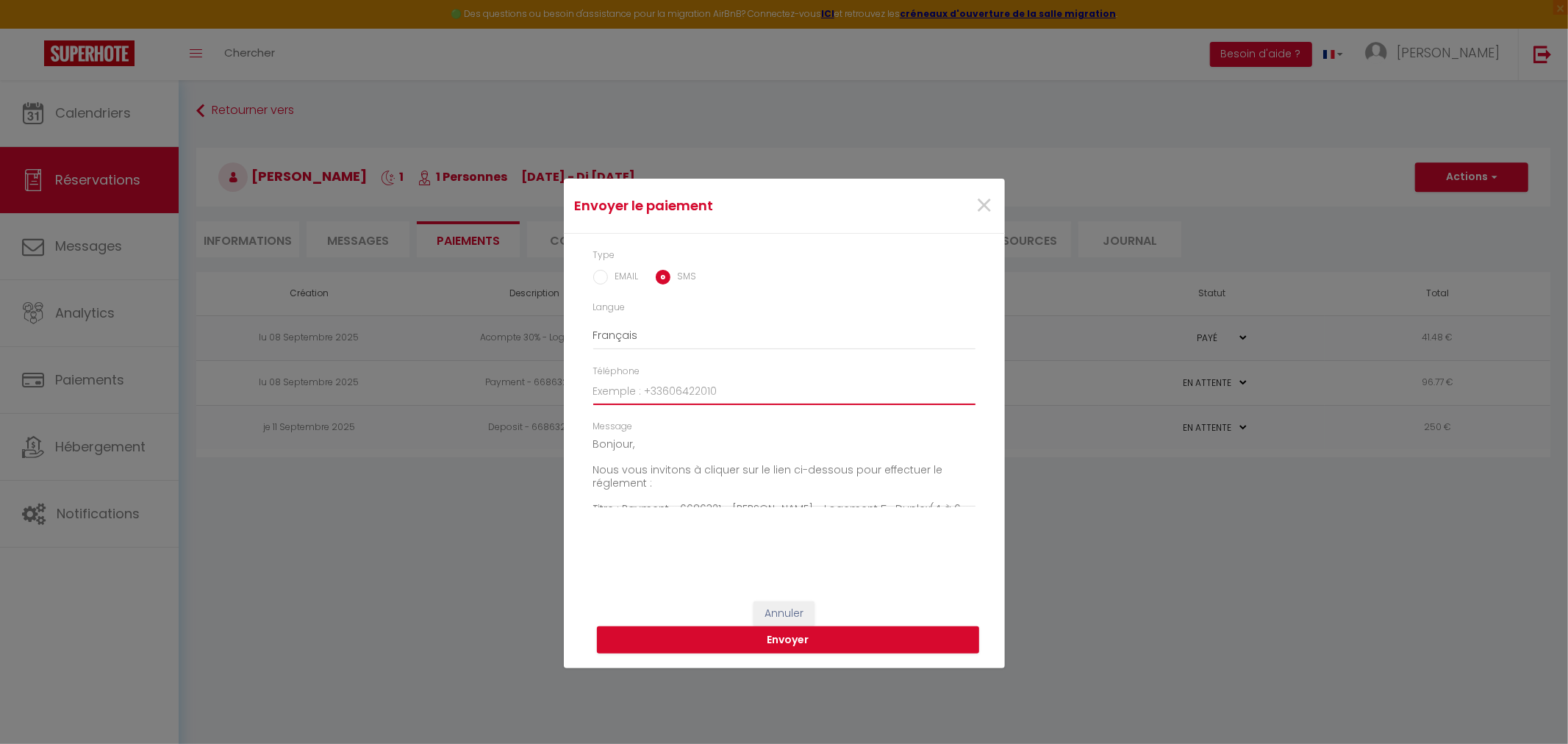
click at [642, 392] on input "Téléphone" at bounding box center [785, 392] width 383 height 27
paste input "0687002420"
type input "0687002420"
click at [741, 635] on button "Envoyer" at bounding box center [788, 640] width 383 height 28
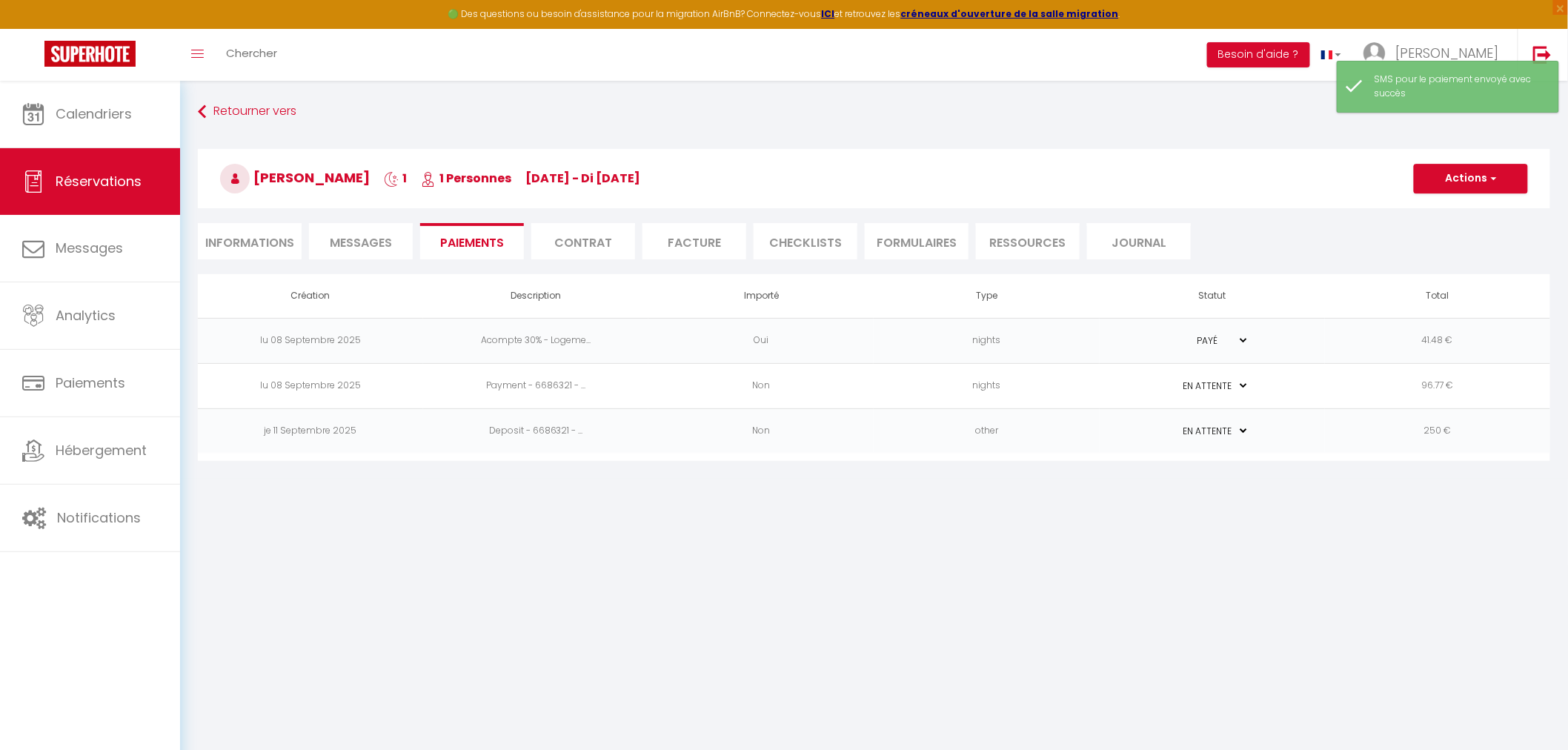
click at [352, 240] on span "Messages" at bounding box center [361, 242] width 62 height 17
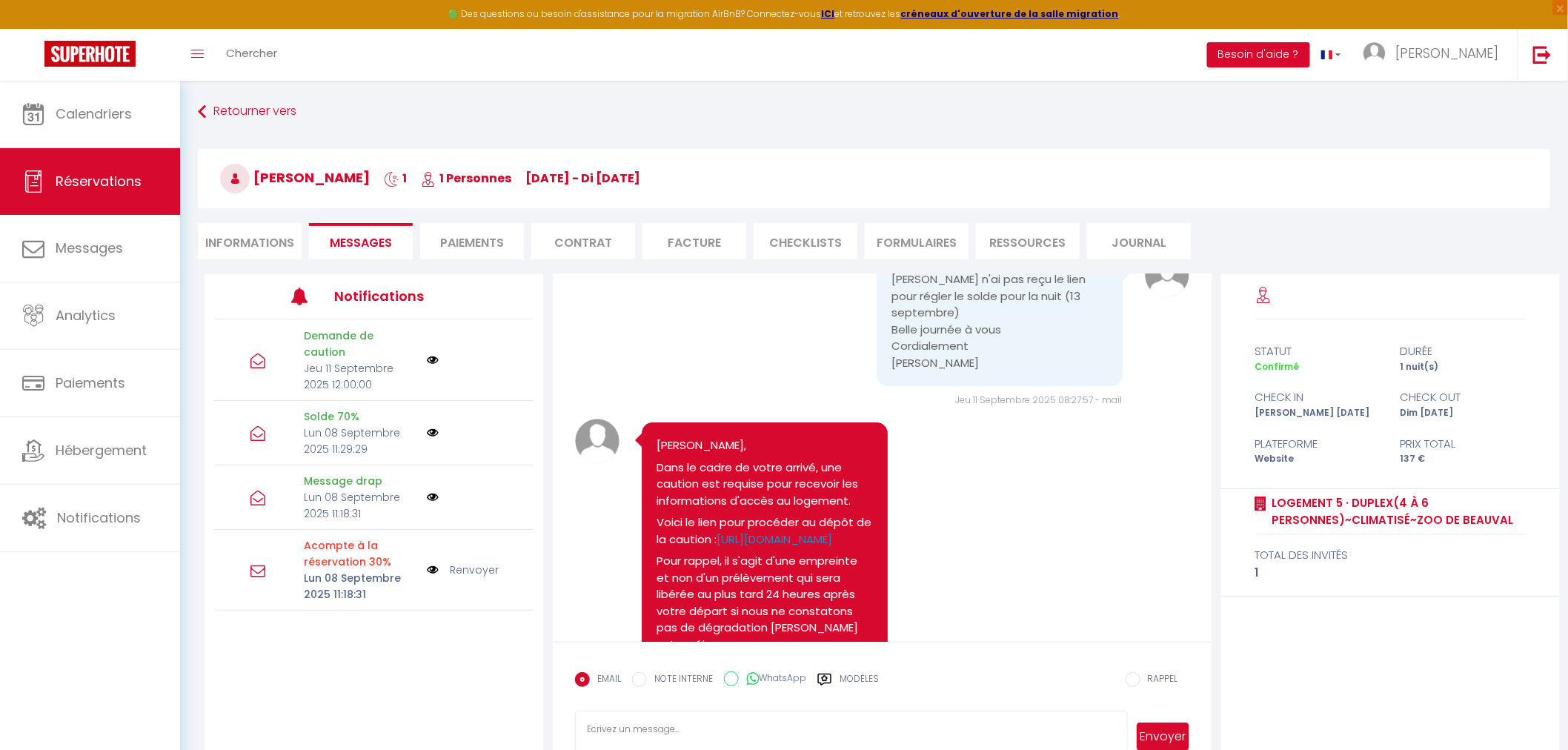
scroll to position [2313, 0]
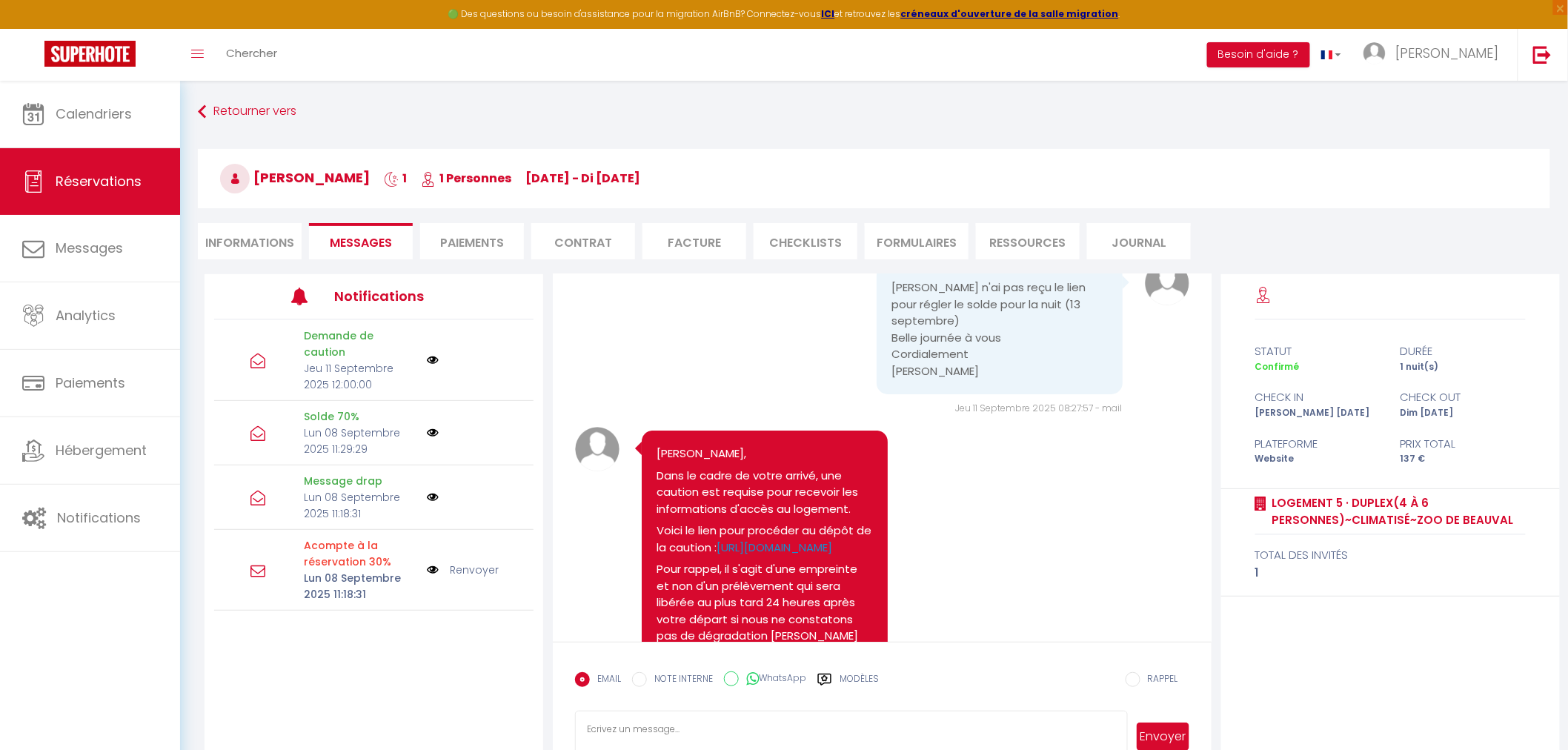
click at [210, 236] on li "Informations" at bounding box center [250, 241] width 104 height 36
select select
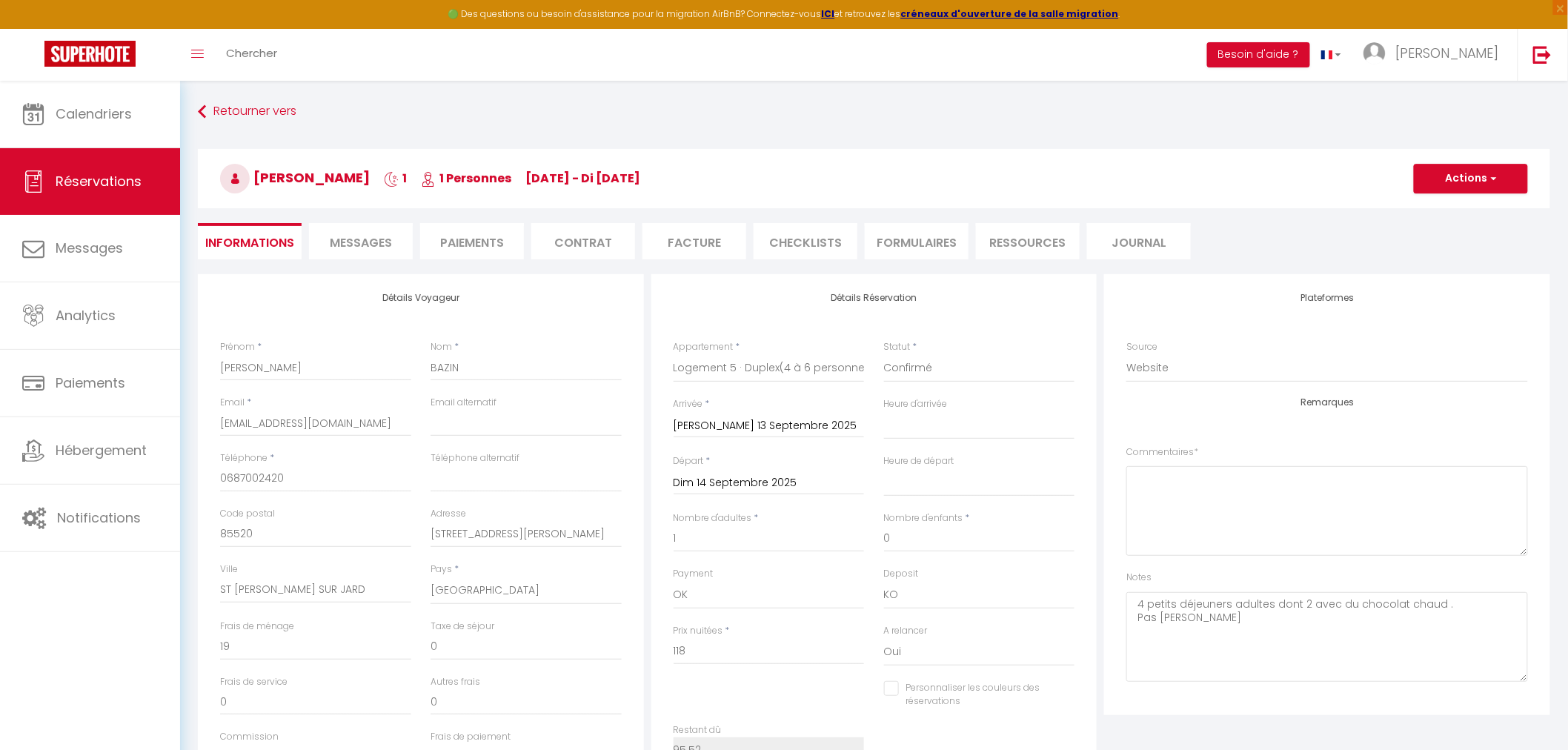
select select
checkbox input "false"
select select
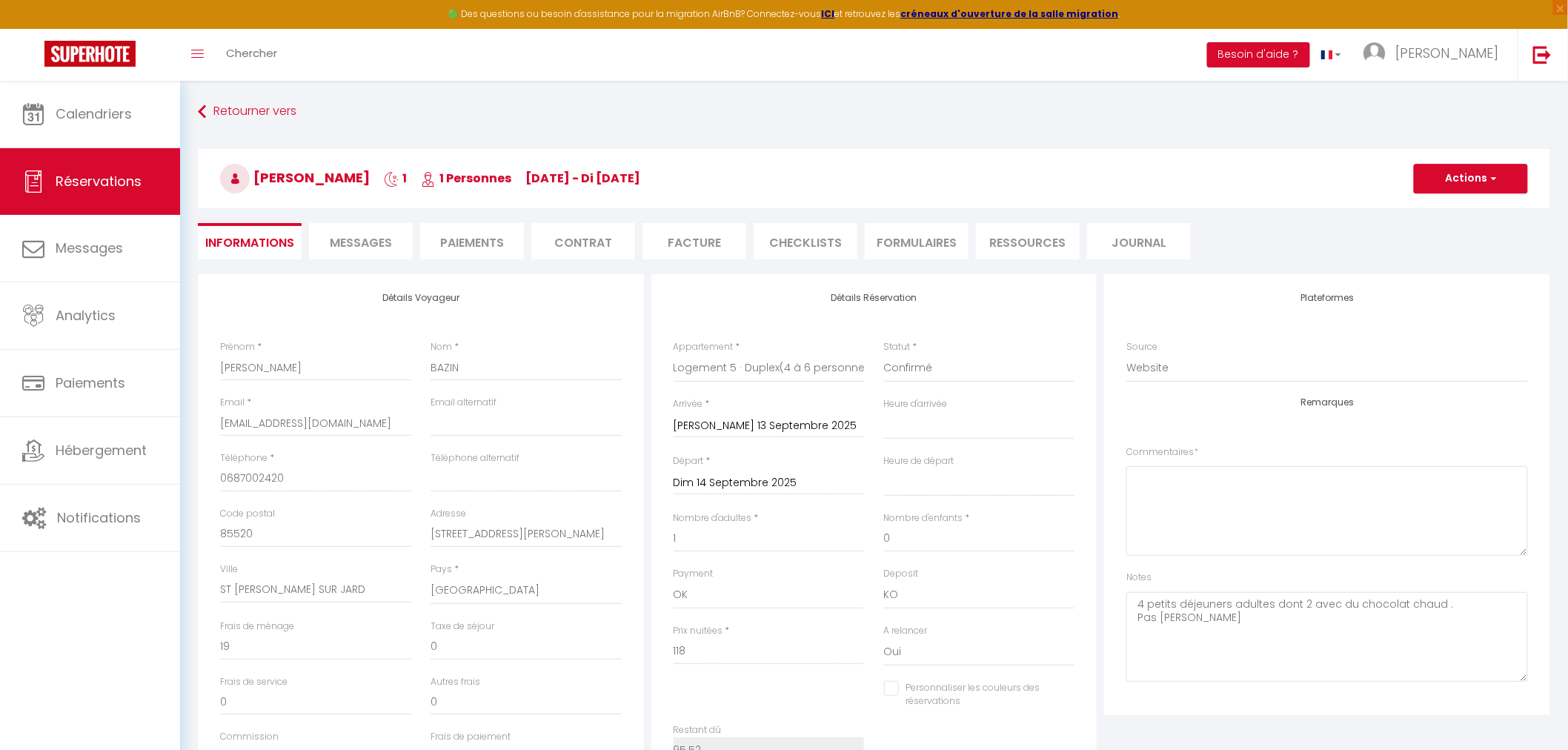
checkbox input "false"
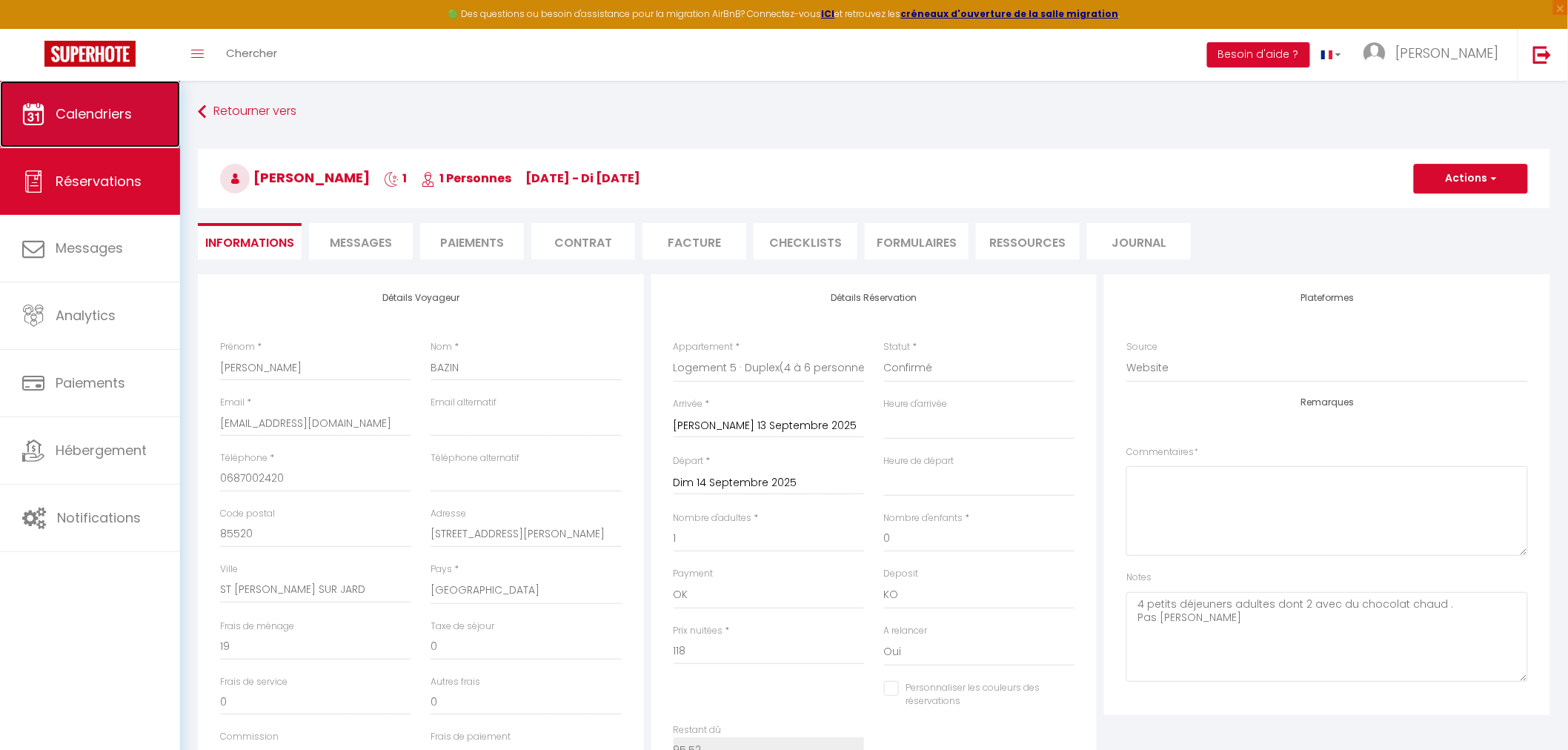
click at [68, 119] on span "Calendriers" at bounding box center [93, 114] width 76 height 19
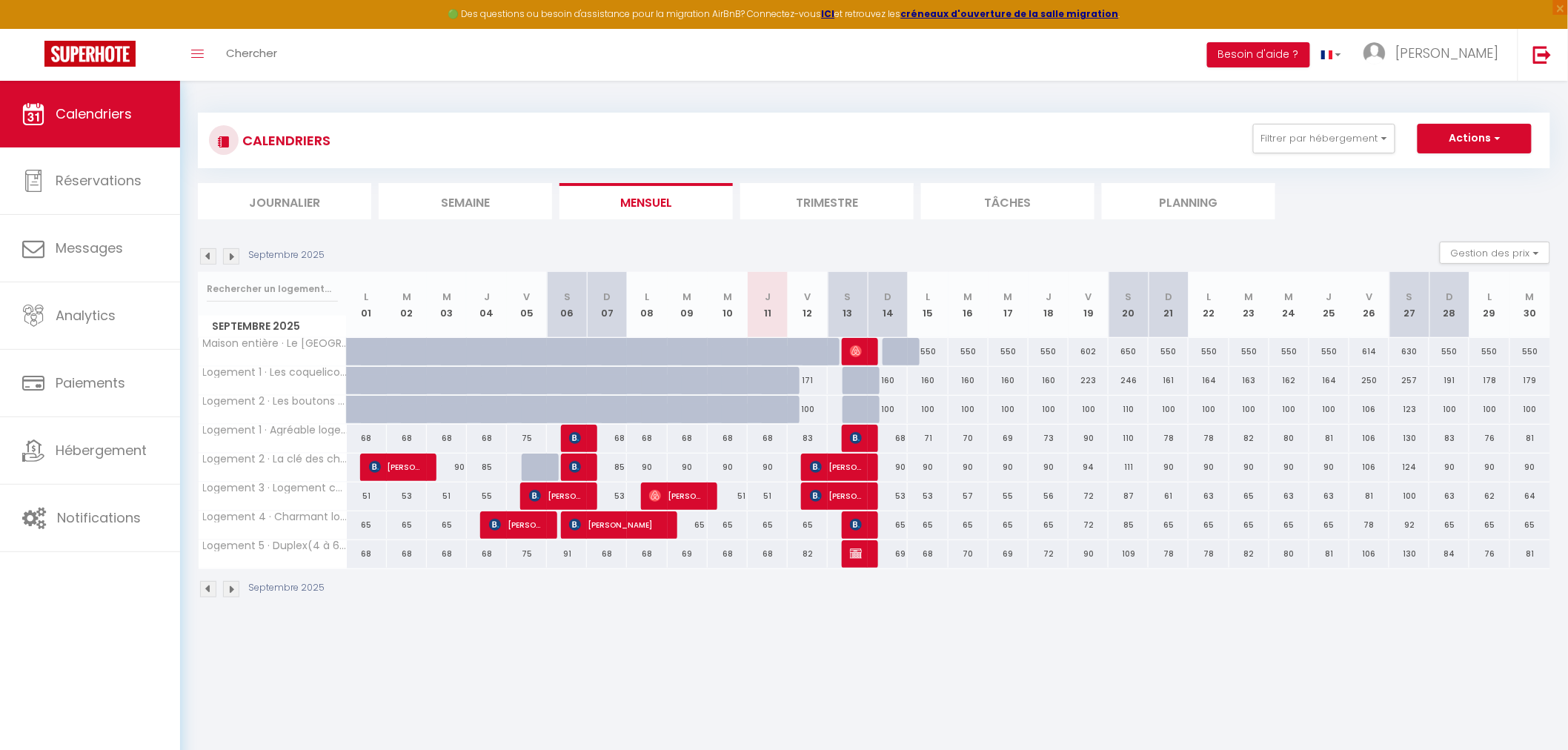
click at [1128, 615] on div "CALENDRIERS Filtrer par hébergement La Gentiniére Logement 1 · Agréable logemen…" at bounding box center [875, 355] width 1389 height 550
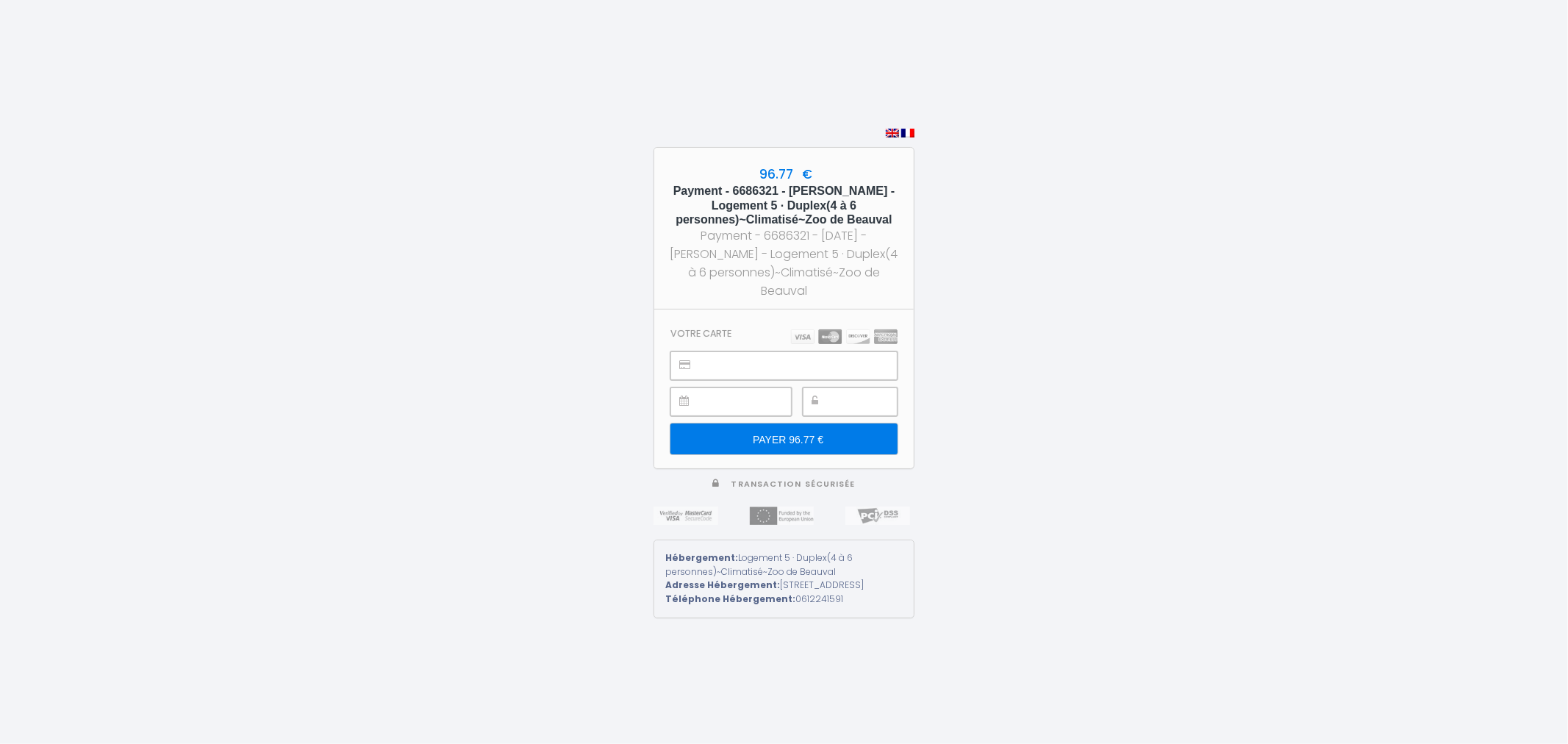
type input "PAYER 96.77 €"
